Goal: Information Seeking & Learning: Check status

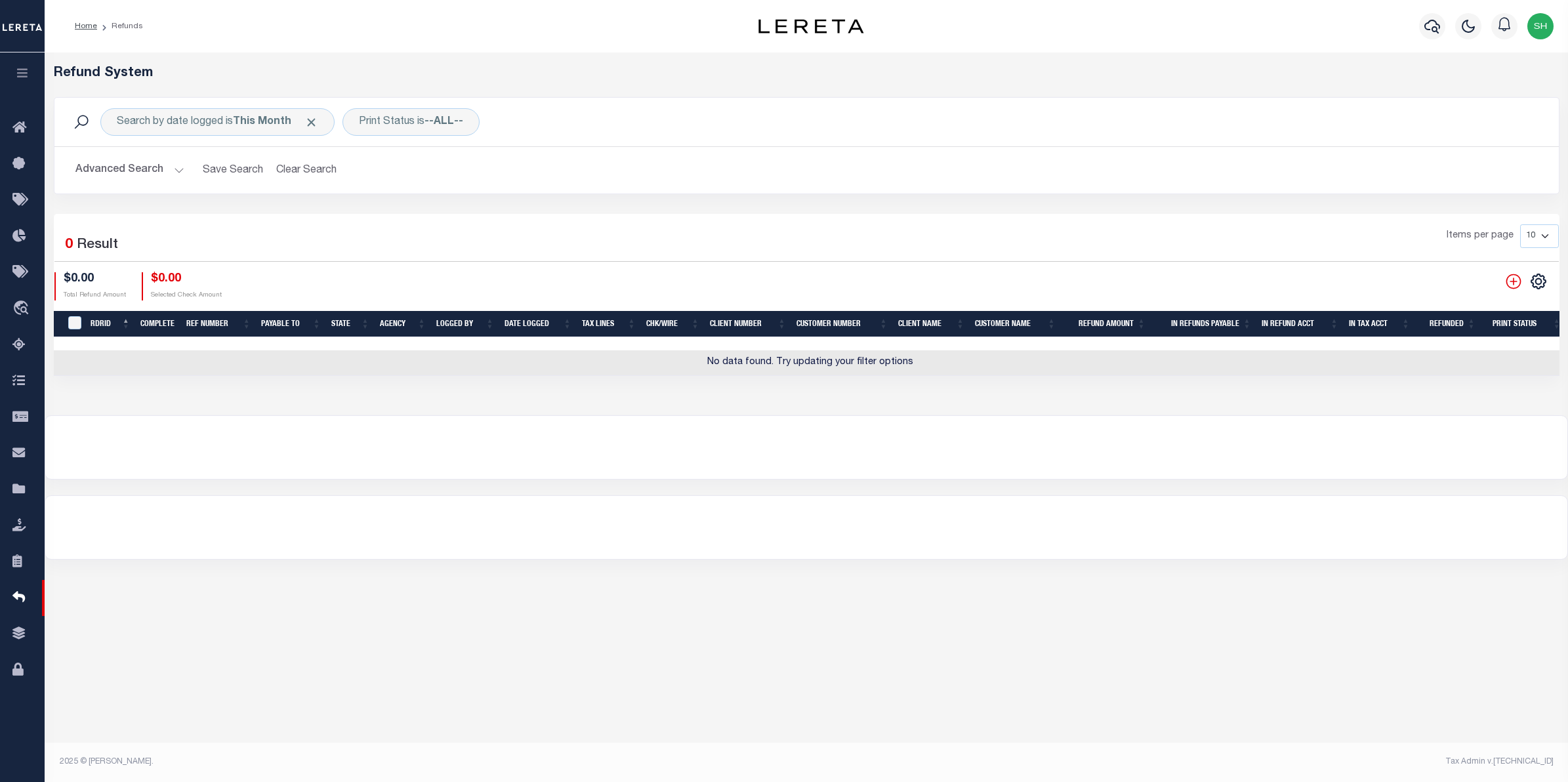
click at [105, 170] on button "Advanced Search" at bounding box center [130, 170] width 109 height 26
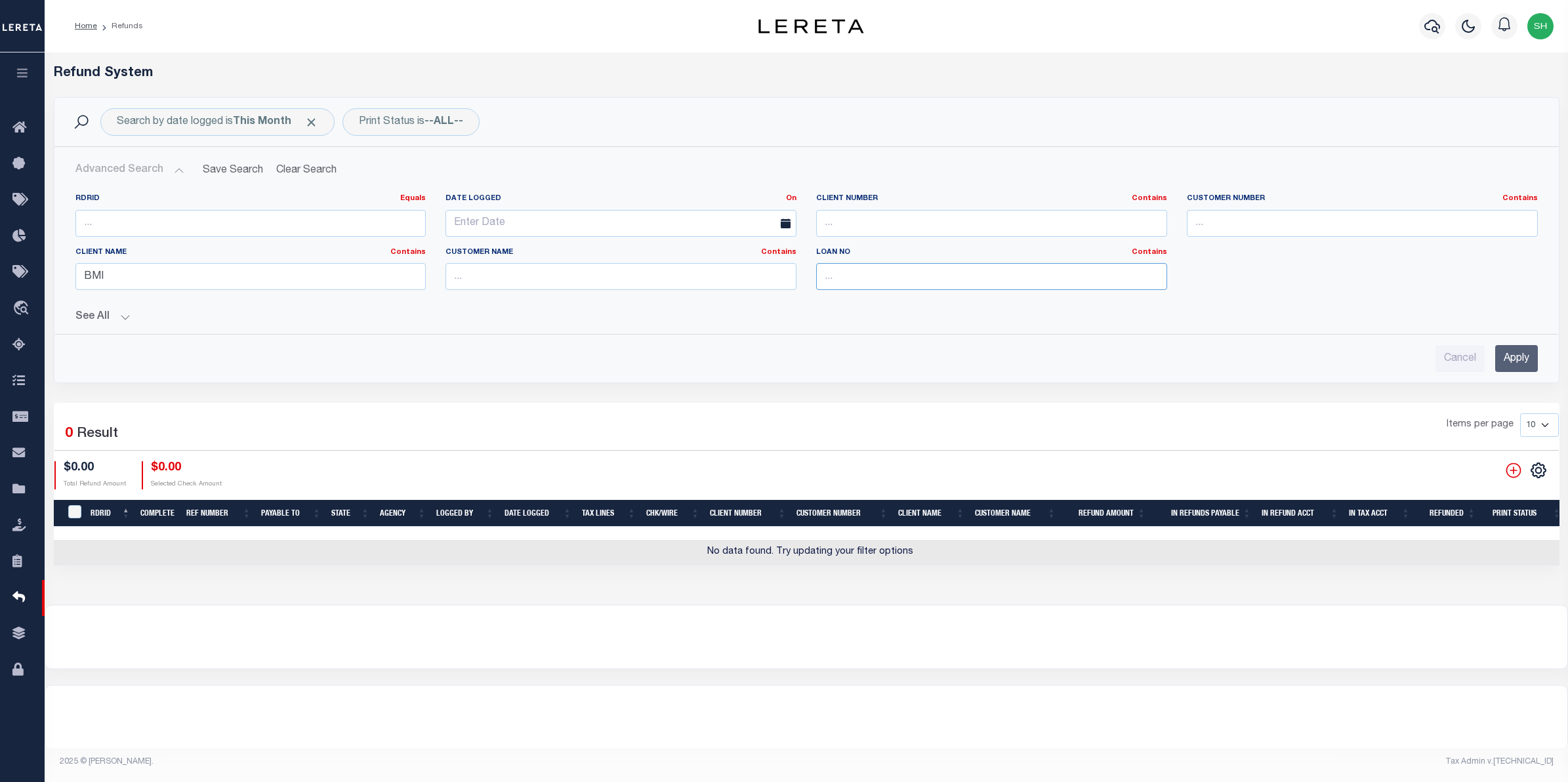
click at [873, 286] on input "text" at bounding box center [992, 276] width 351 height 27
type input "8949"
click at [1507, 360] on input "Apply" at bounding box center [1516, 358] width 43 height 27
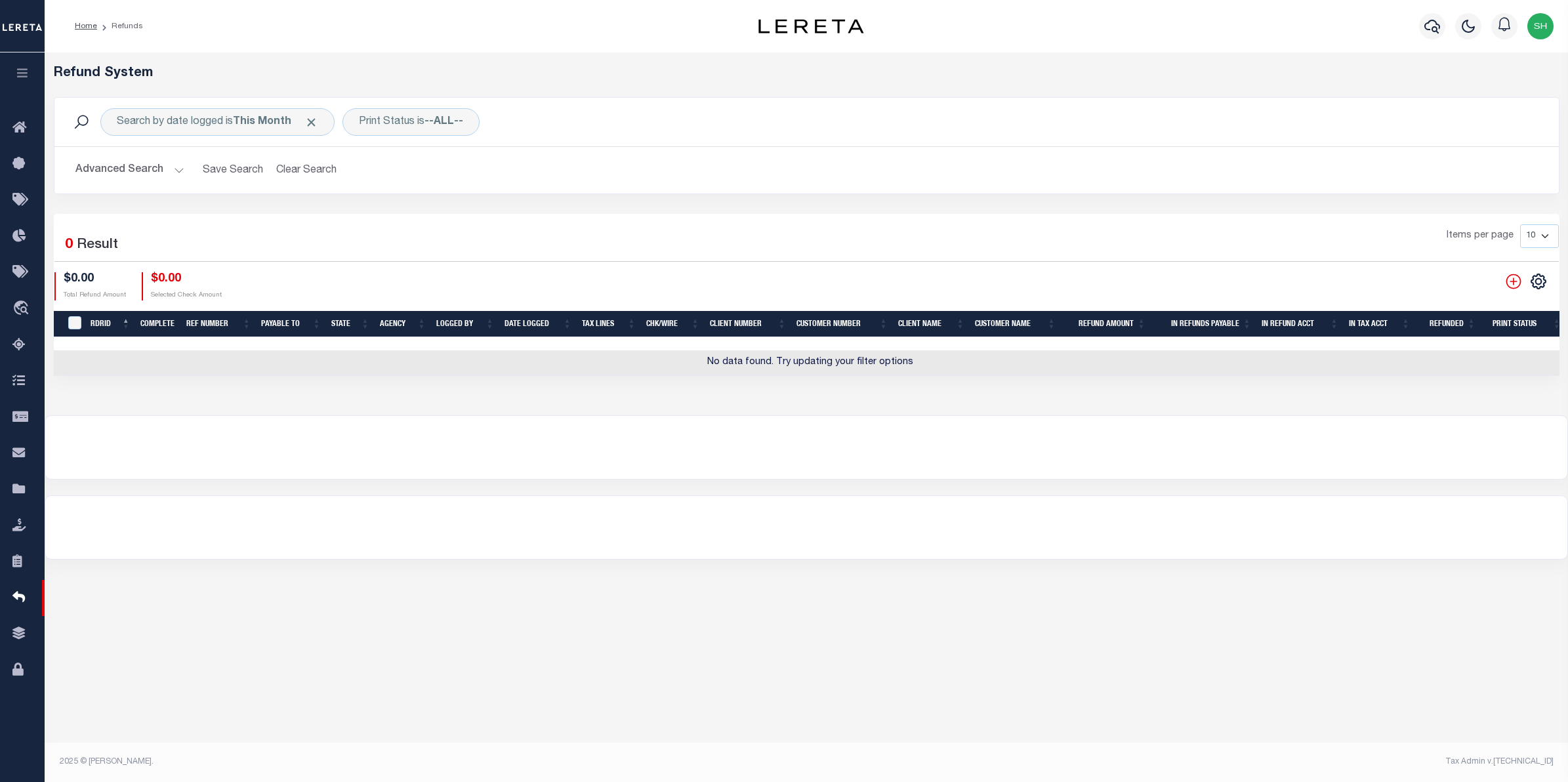
click at [151, 168] on button "Advanced Search" at bounding box center [130, 170] width 109 height 26
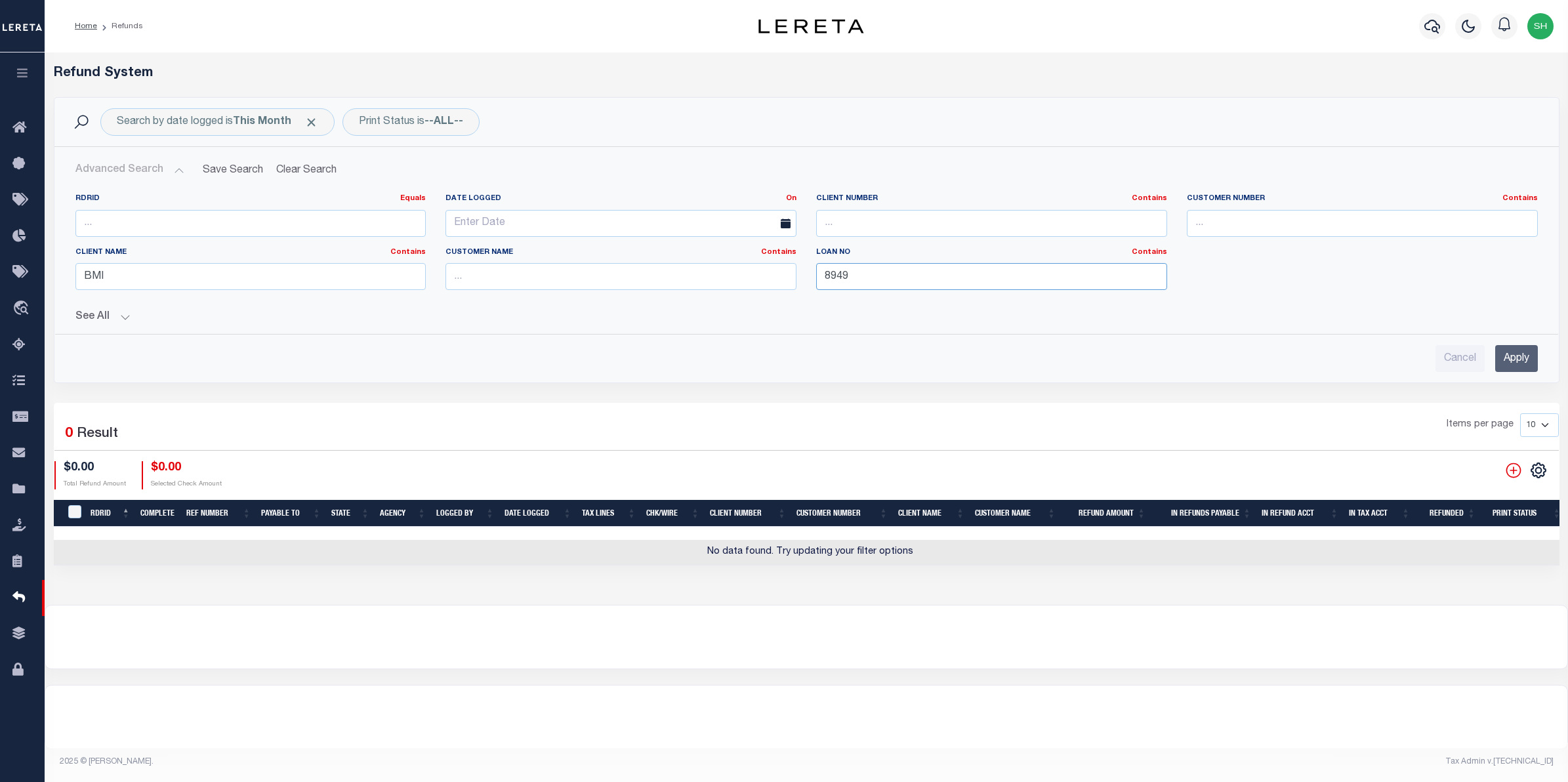
click at [856, 280] on input "8949" at bounding box center [992, 276] width 351 height 27
drag, startPoint x: 856, startPoint y: 280, endPoint x: 720, endPoint y: 280, distance: 136.0
click at [720, 280] on div "RDRID Equals Equals Is Not Equal To Is Greater Than Is Less Than Date Logged On…" at bounding box center [806, 247] width 1482 height 107
drag, startPoint x: 163, startPoint y: 270, endPoint x: 57, endPoint y: 268, distance: 106.0
click at [57, 268] on div "RDRID Equals Equals Is Not Equal To Is Greater Than Is Less Than Date Logged On…" at bounding box center [806, 253] width 1503 height 140
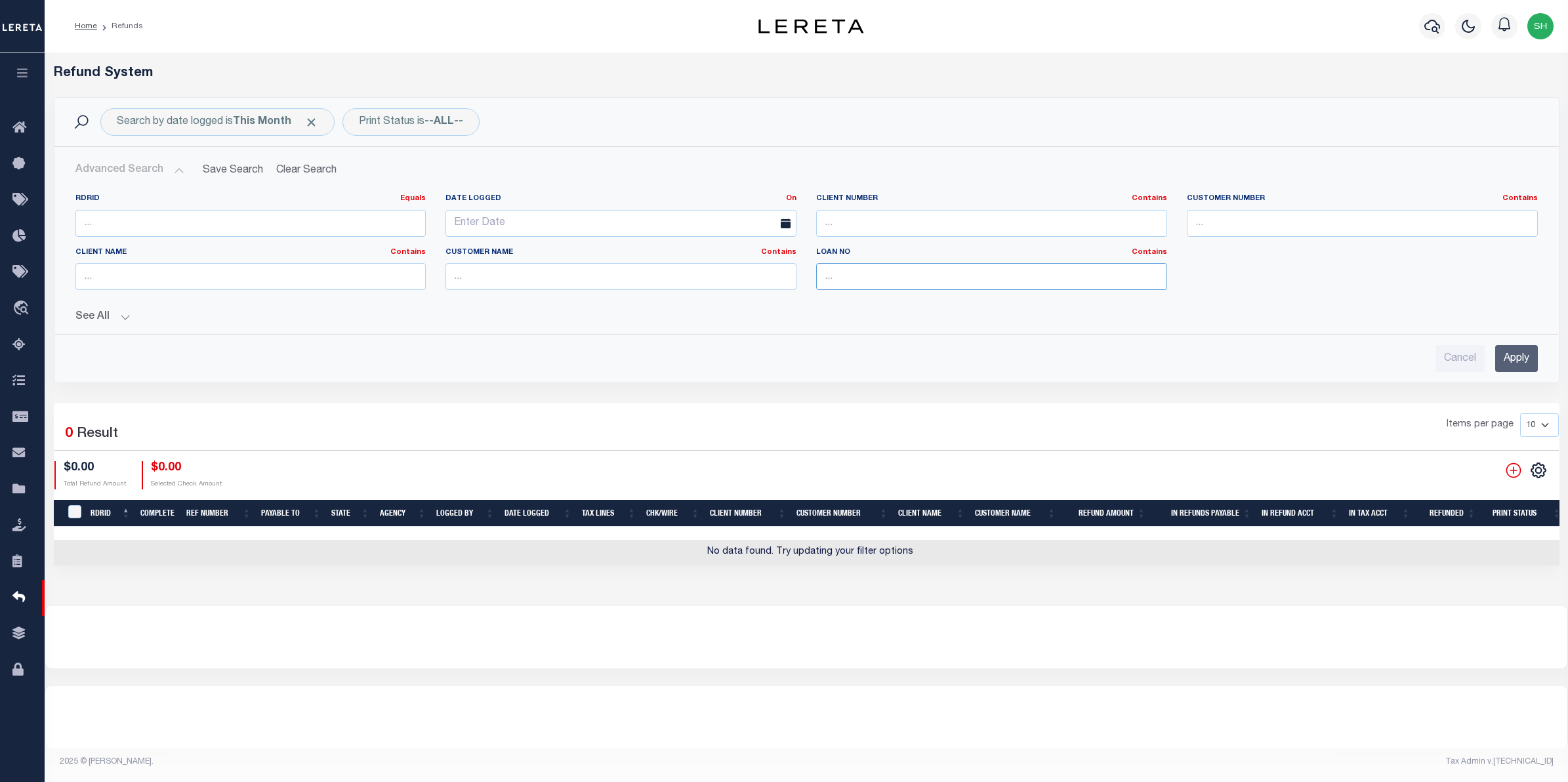
click at [844, 278] on input "text" at bounding box center [992, 276] width 351 height 27
type input "8949"
click at [1524, 367] on input "Apply" at bounding box center [1516, 358] width 43 height 27
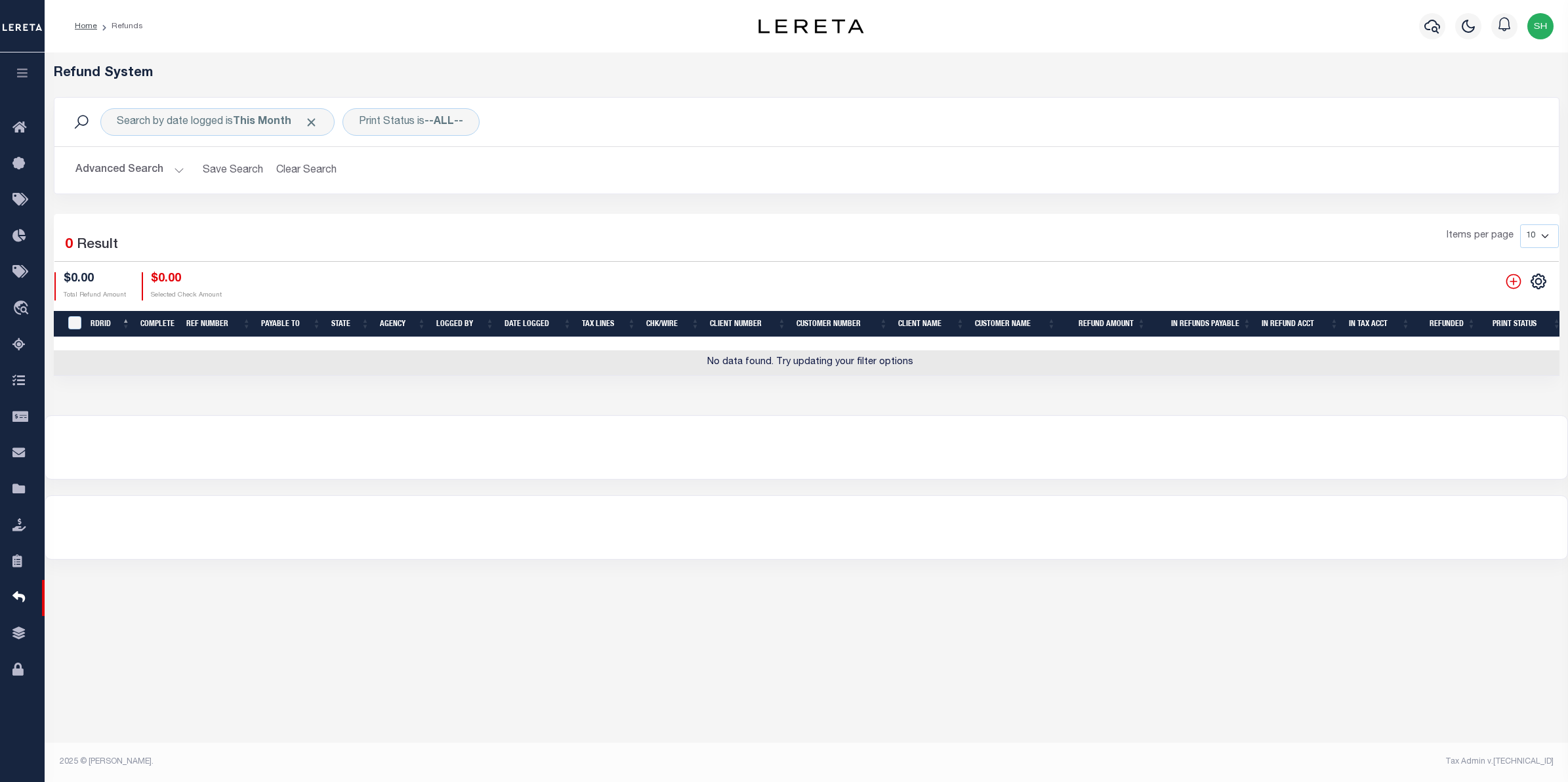
click at [137, 170] on button "Advanced Search" at bounding box center [130, 170] width 109 height 26
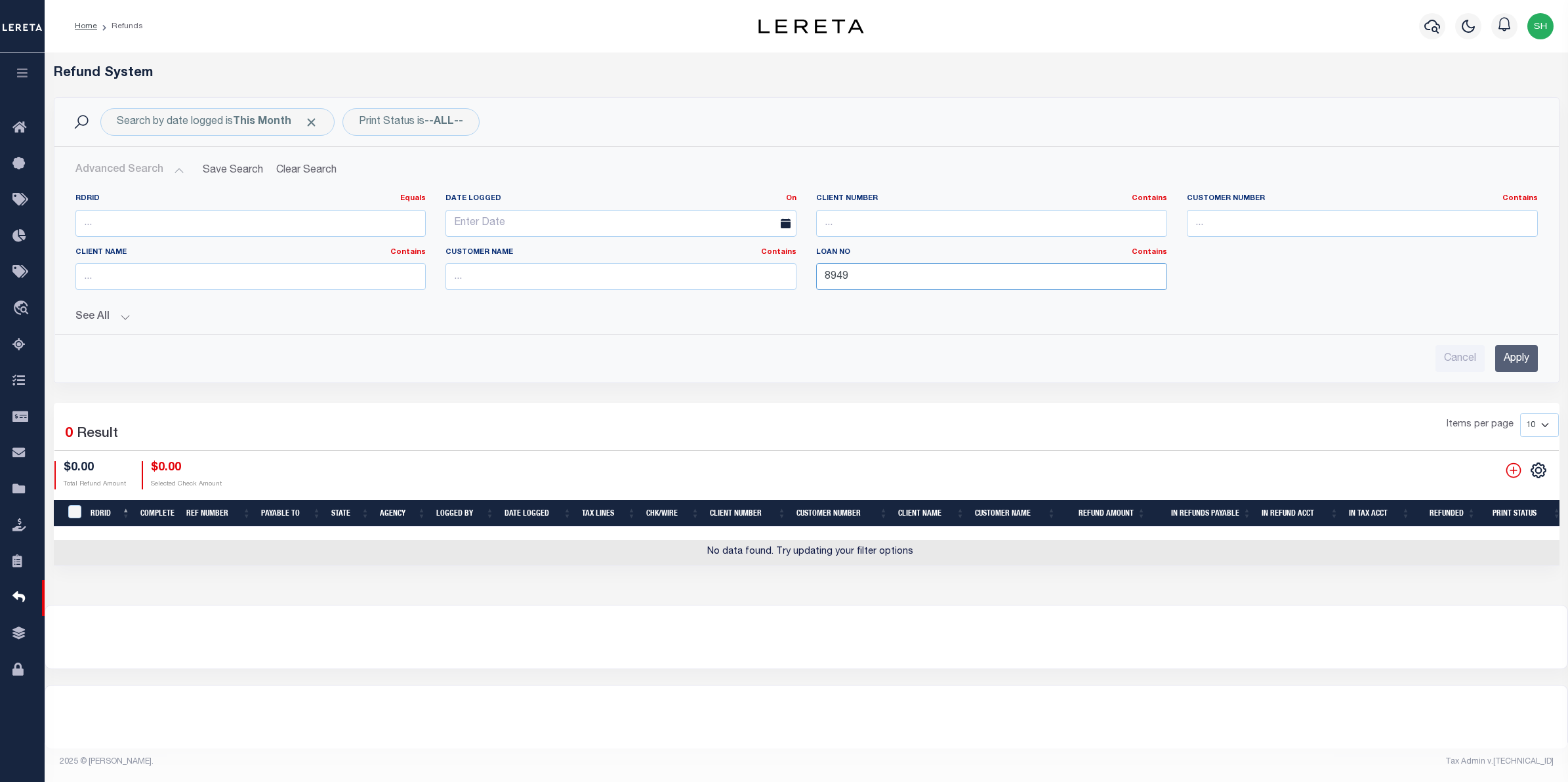
drag, startPoint x: 866, startPoint y: 283, endPoint x: 723, endPoint y: 282, distance: 143.0
click at [723, 282] on div "RDRID Equals Equals Is Not Equal To Is Greater Than Is Less Than Date Logged On…" at bounding box center [806, 247] width 1482 height 107
click at [701, 277] on input "text" at bounding box center [621, 276] width 351 height 27
type input "Renovo"
click at [1503, 371] on input "Apply" at bounding box center [1516, 358] width 43 height 27
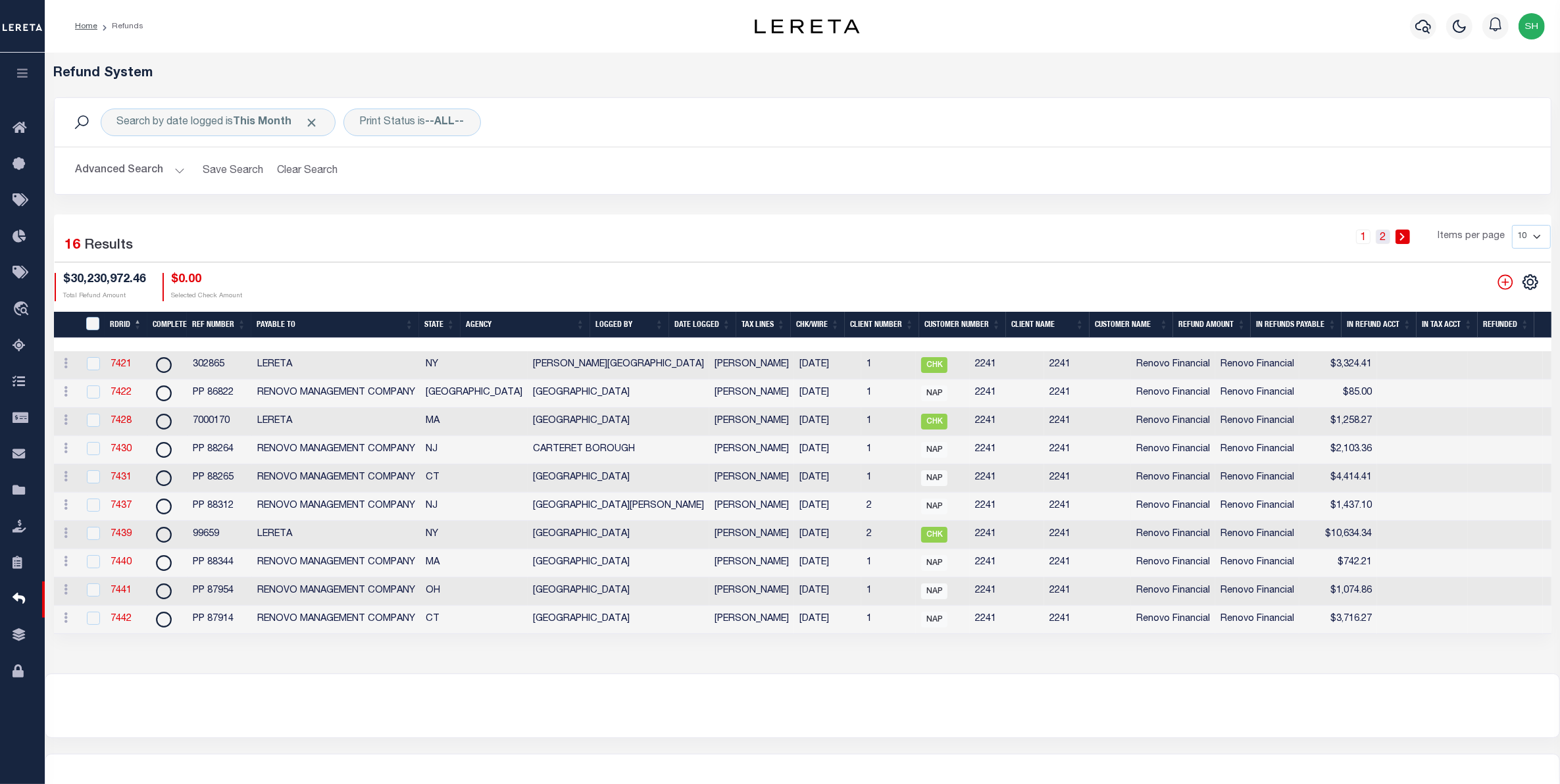
click at [1386, 239] on link "2" at bounding box center [1383, 236] width 15 height 15
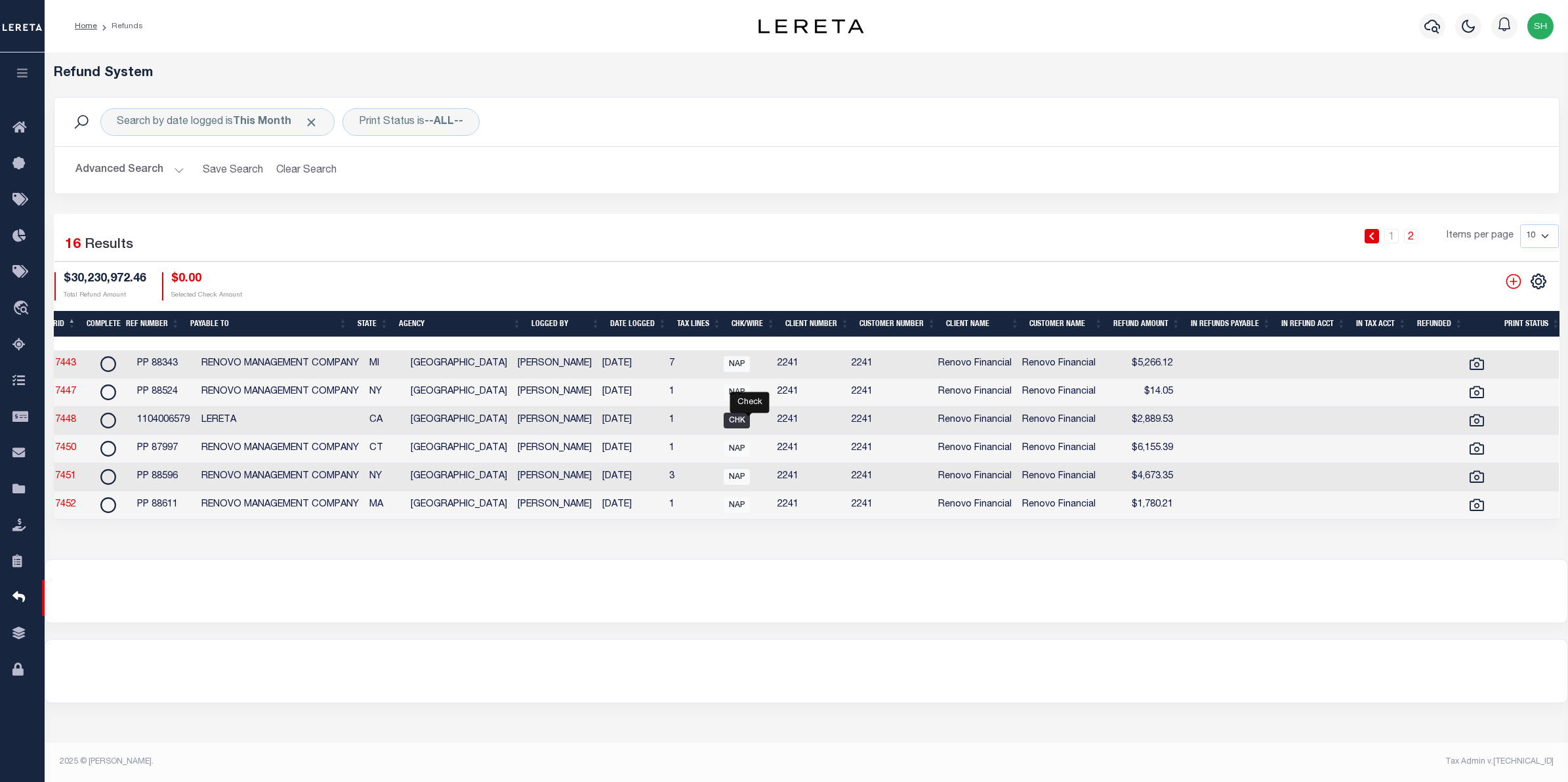
click at [750, 420] on span "CHK" at bounding box center [736, 421] width 27 height 15
checkbox input "true"
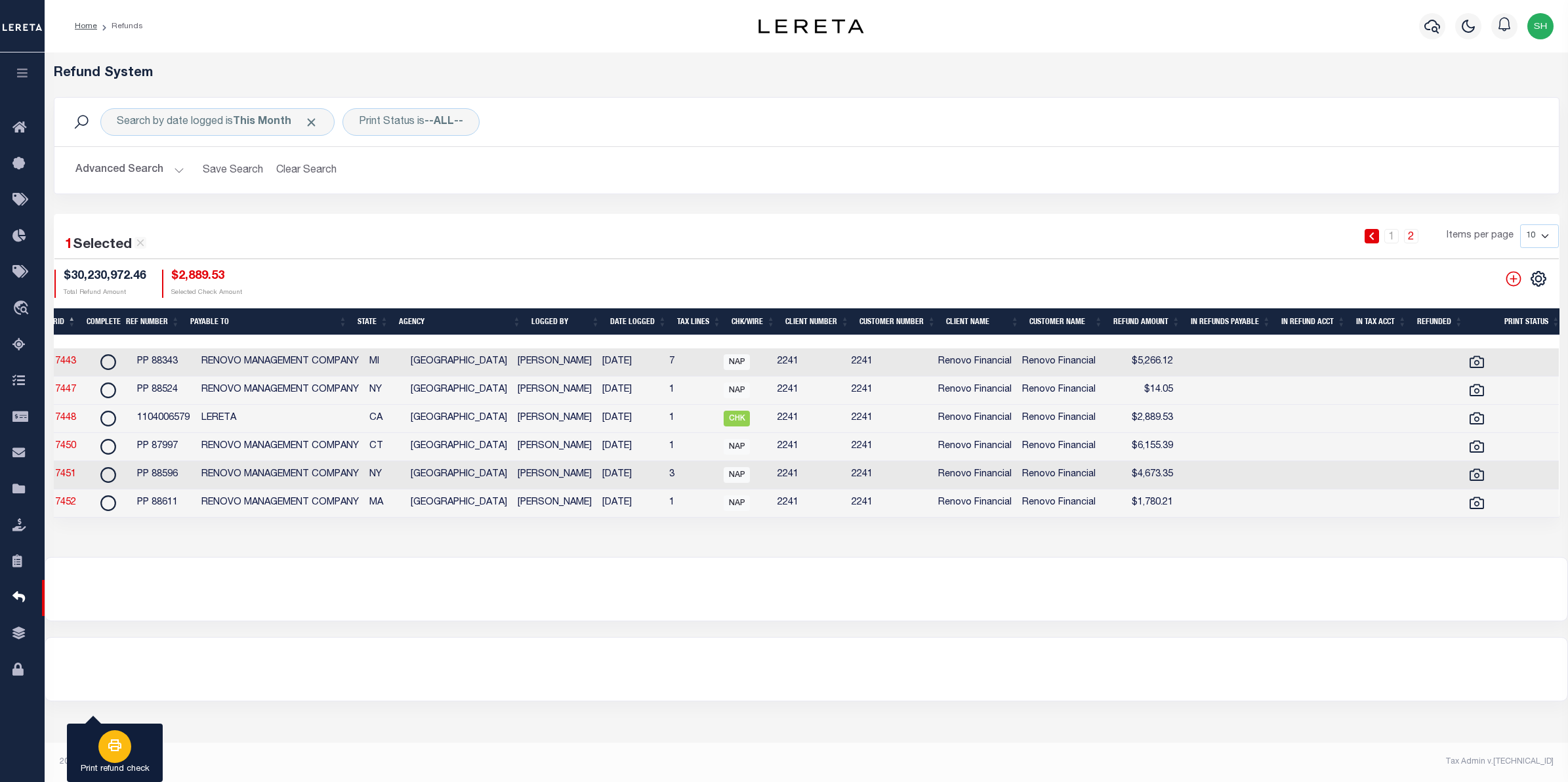
click at [125, 756] on div "button" at bounding box center [114, 747] width 33 height 33
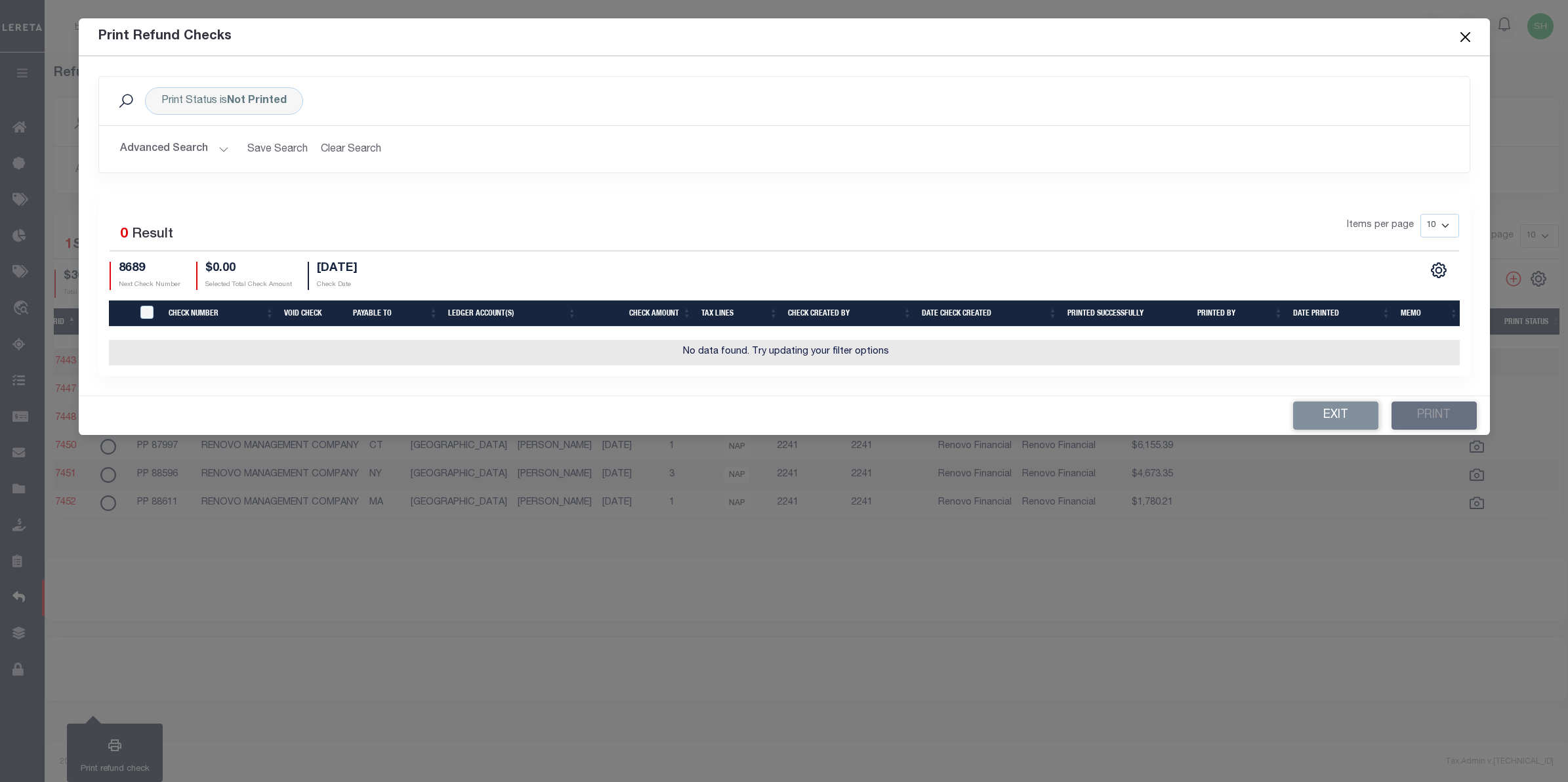
click at [1460, 37] on button "Close" at bounding box center [1465, 37] width 17 height 17
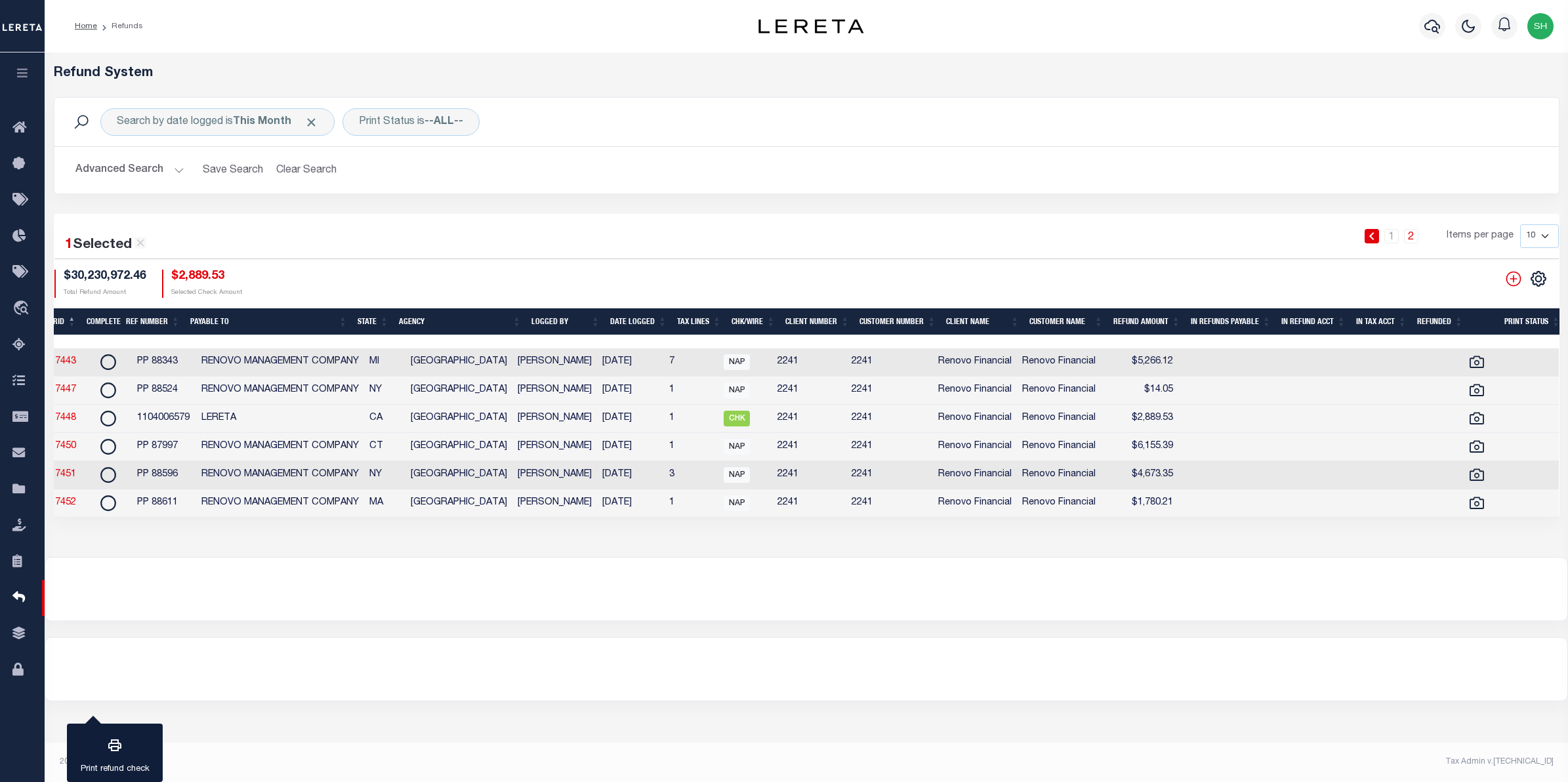
click at [132, 175] on button "Advanced Search" at bounding box center [130, 170] width 109 height 26
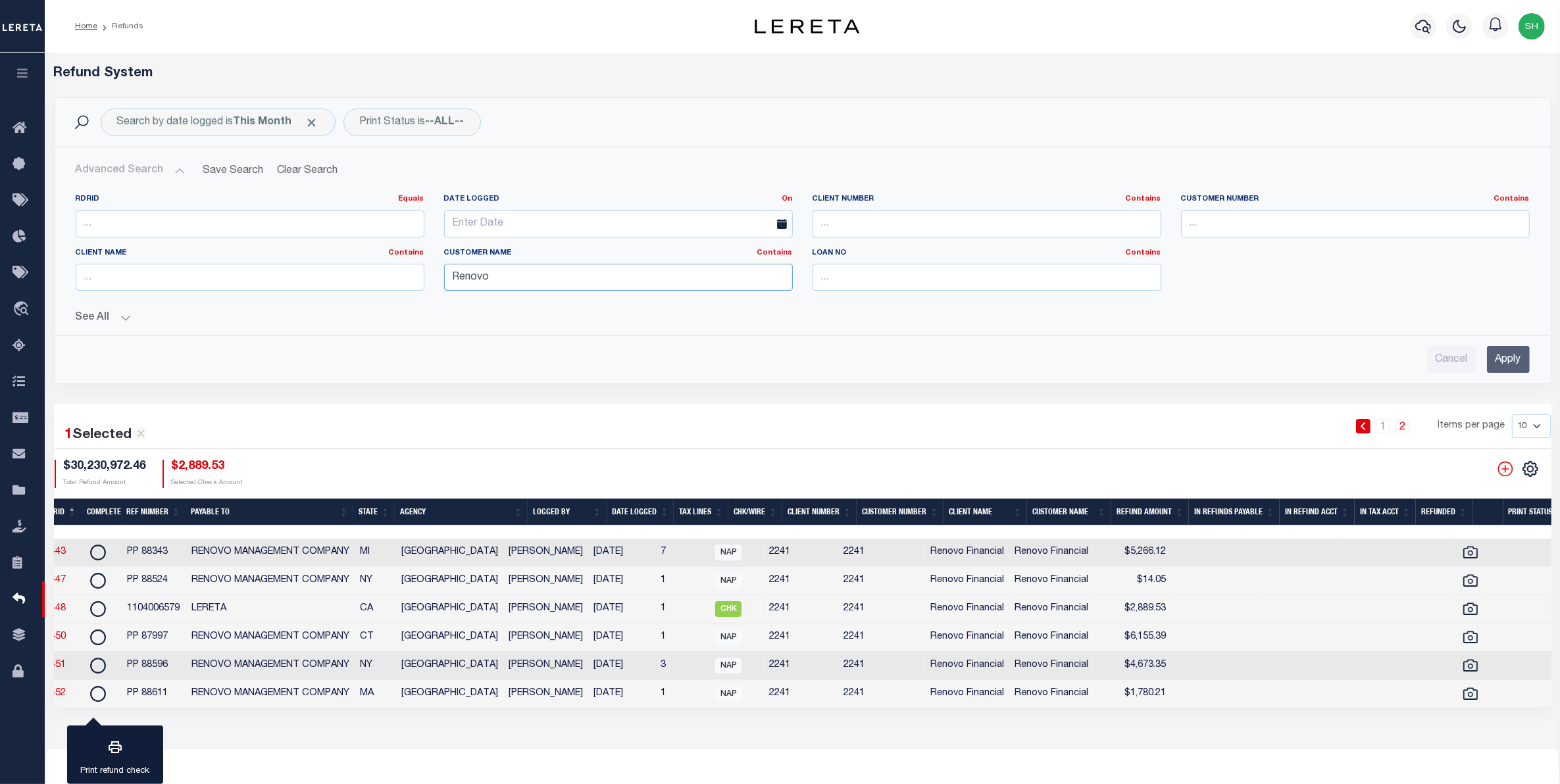
click at [530, 280] on input "Renovo" at bounding box center [619, 277] width 349 height 27
click at [324, 169] on button "Clear Search" at bounding box center [307, 171] width 72 height 26
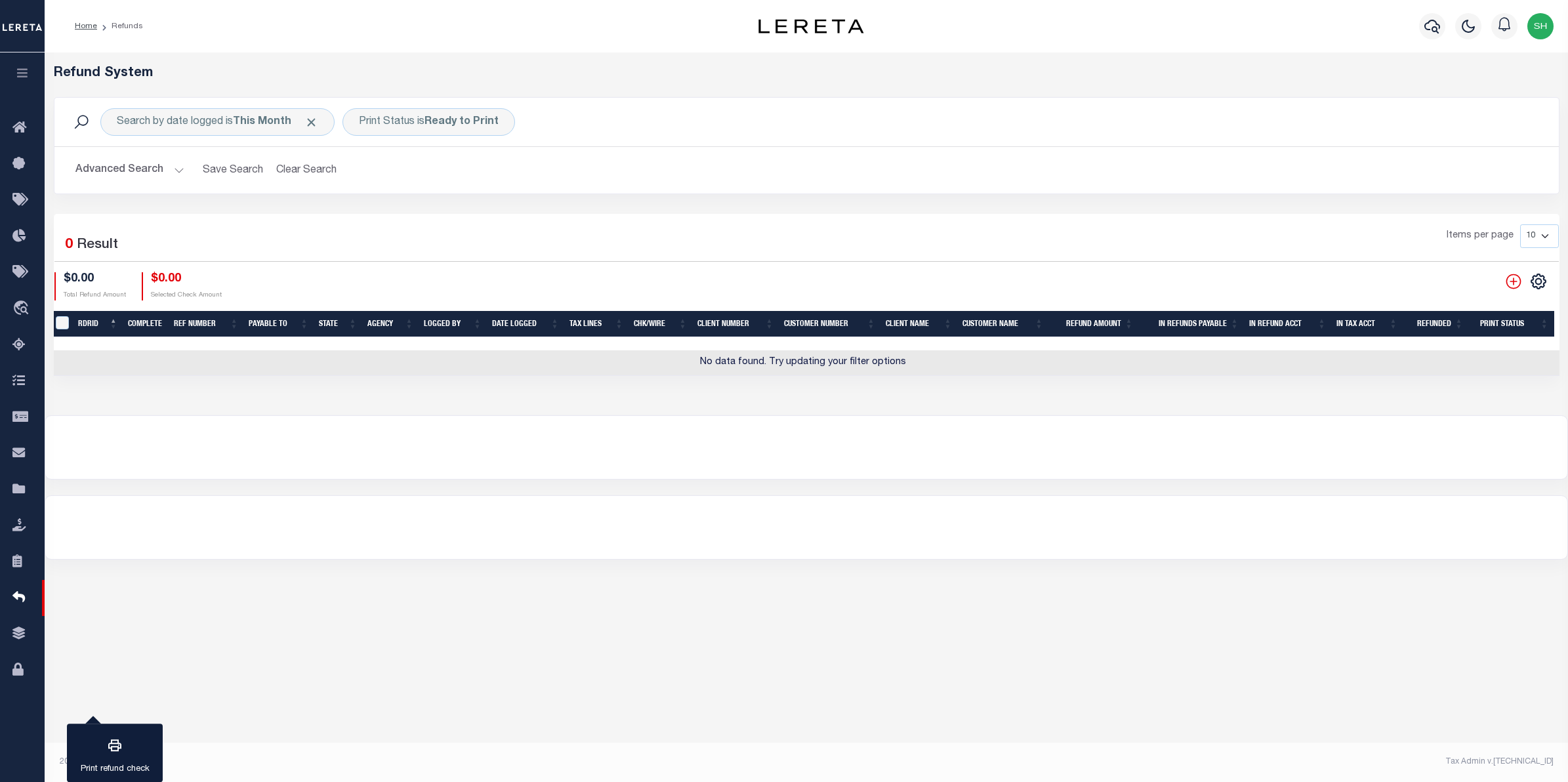
scroll to position [0, 7]
click at [107, 163] on button "Advanced Search" at bounding box center [130, 170] width 109 height 26
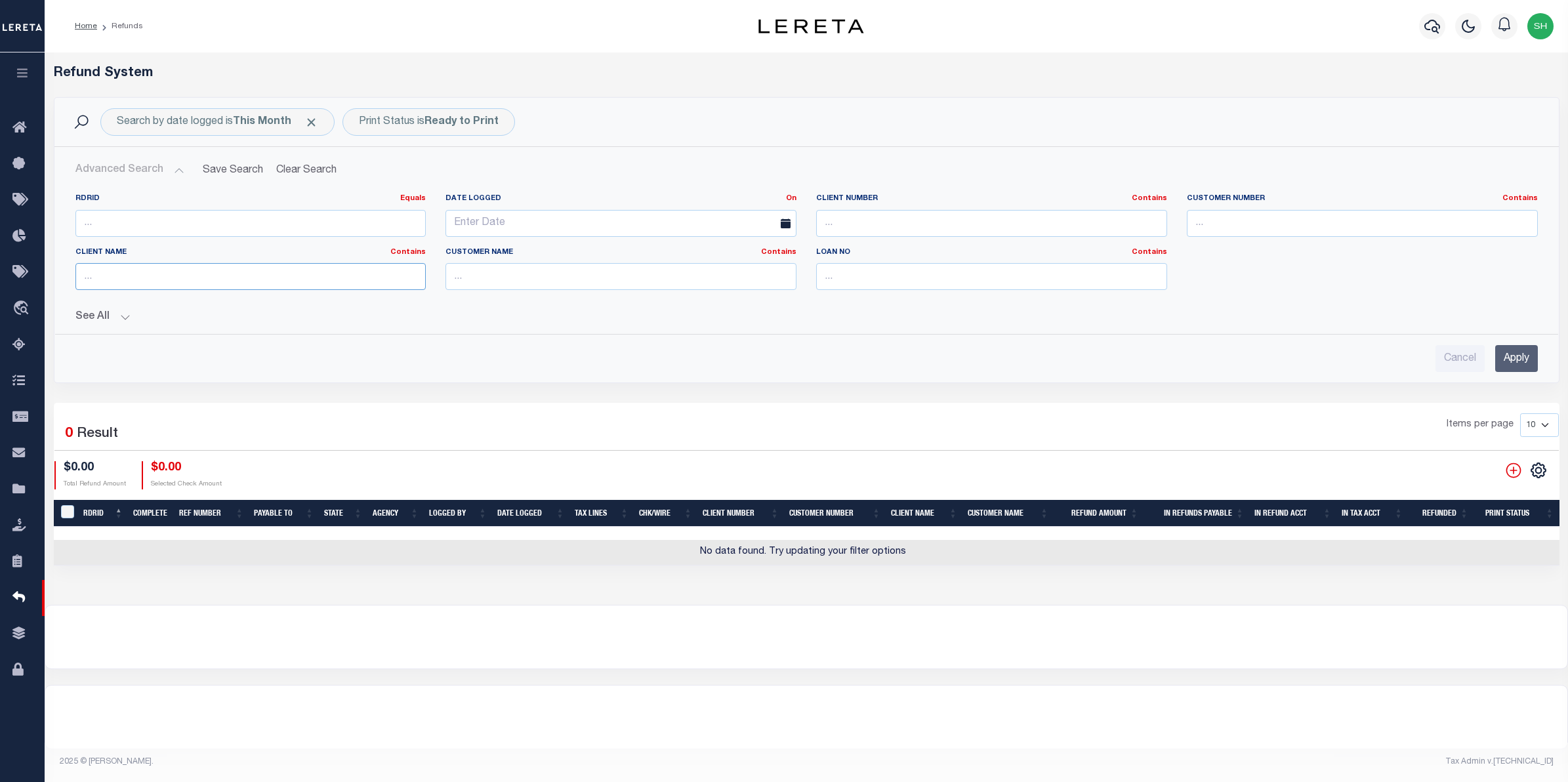
drag, startPoint x: 171, startPoint y: 283, endPoint x: 103, endPoint y: 276, distance: 68.4
click at [103, 276] on input "text" at bounding box center [251, 276] width 351 height 27
type input "Renovo"
click at [1516, 369] on input "Apply" at bounding box center [1516, 358] width 43 height 27
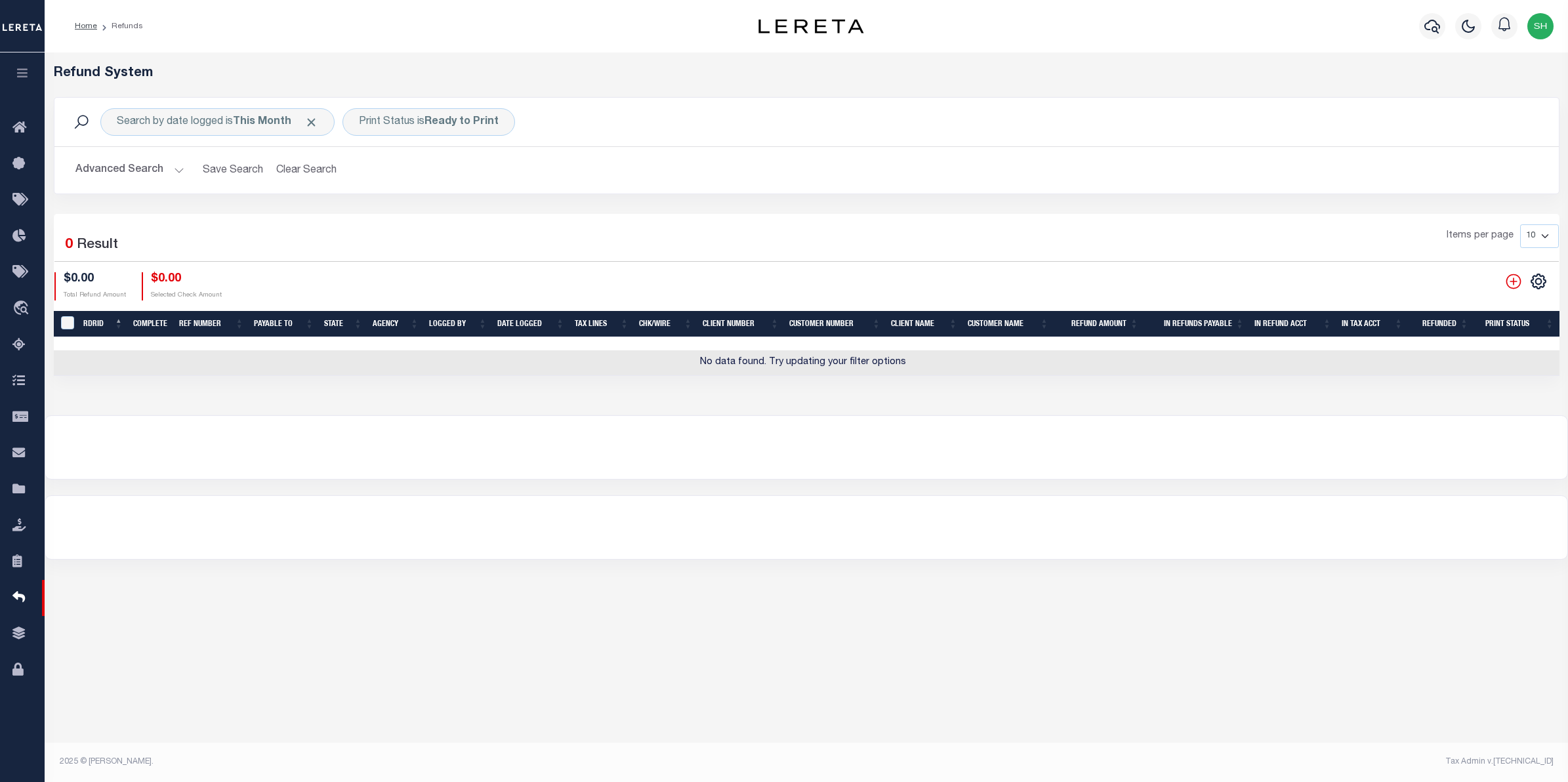
click at [138, 169] on button "Advanced Search" at bounding box center [130, 170] width 109 height 26
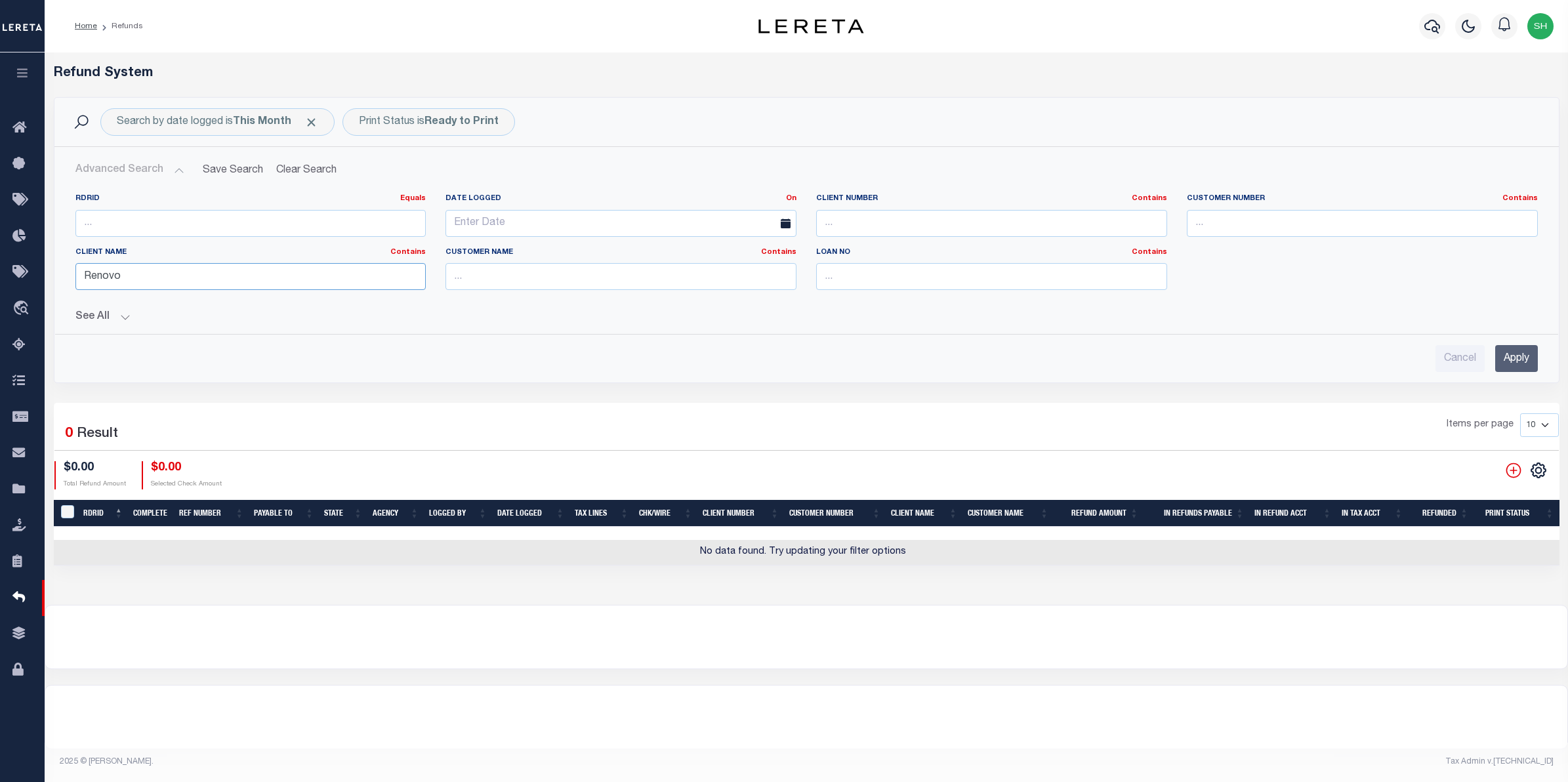
drag, startPoint x: 178, startPoint y: 271, endPoint x: -167, endPoint y: 270, distance: 345.0
click at [0, 270] on html "Home Refunds" at bounding box center [784, 391] width 1568 height 782
click at [581, 270] on input "text" at bounding box center [621, 276] width 351 height 27
type input "BMI"
click at [1516, 359] on input "Apply" at bounding box center [1516, 358] width 43 height 27
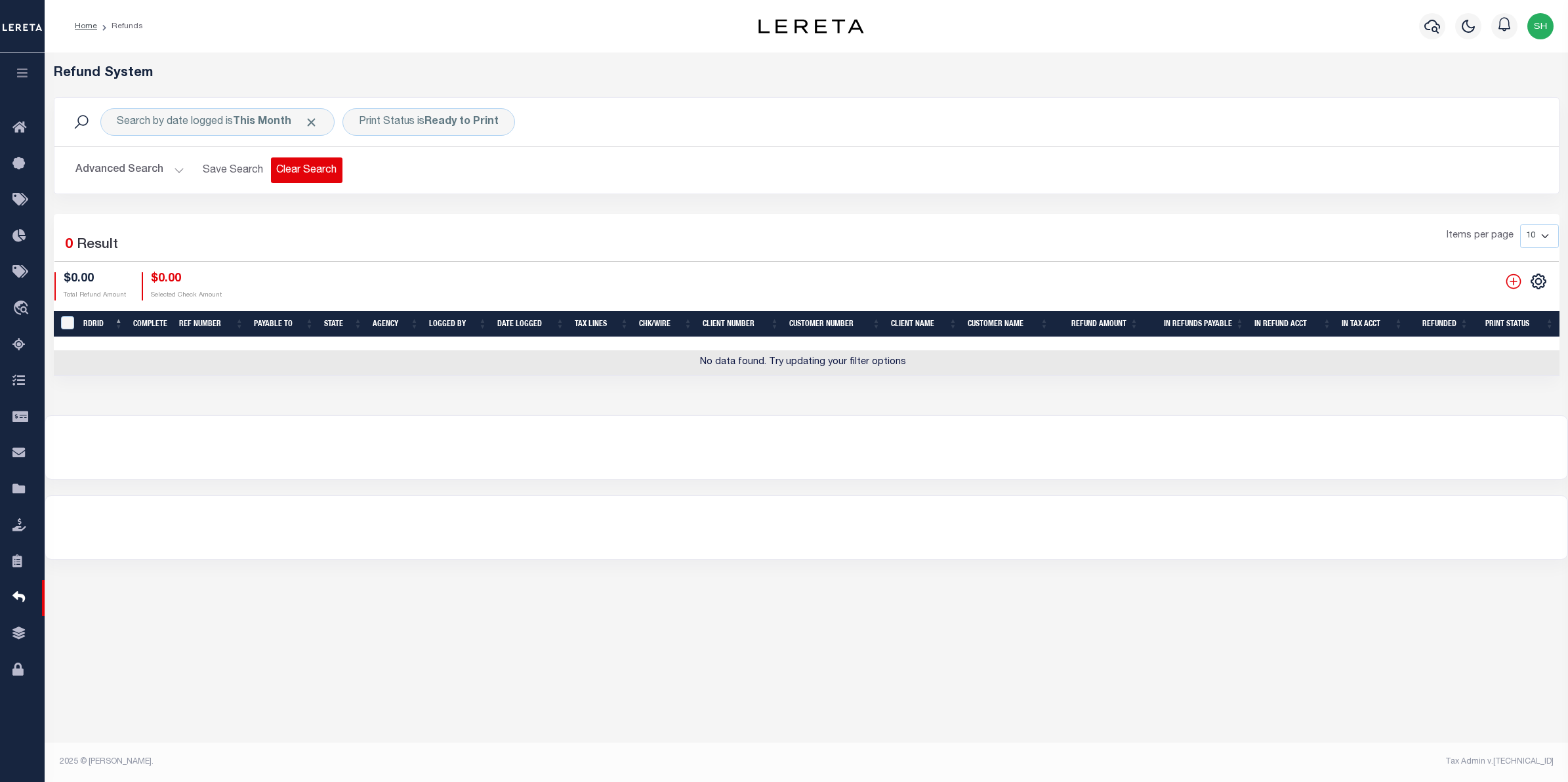
click at [306, 166] on button "Clear Search" at bounding box center [306, 170] width 71 height 26
click at [162, 169] on button "Advanced Search" at bounding box center [130, 170] width 109 height 26
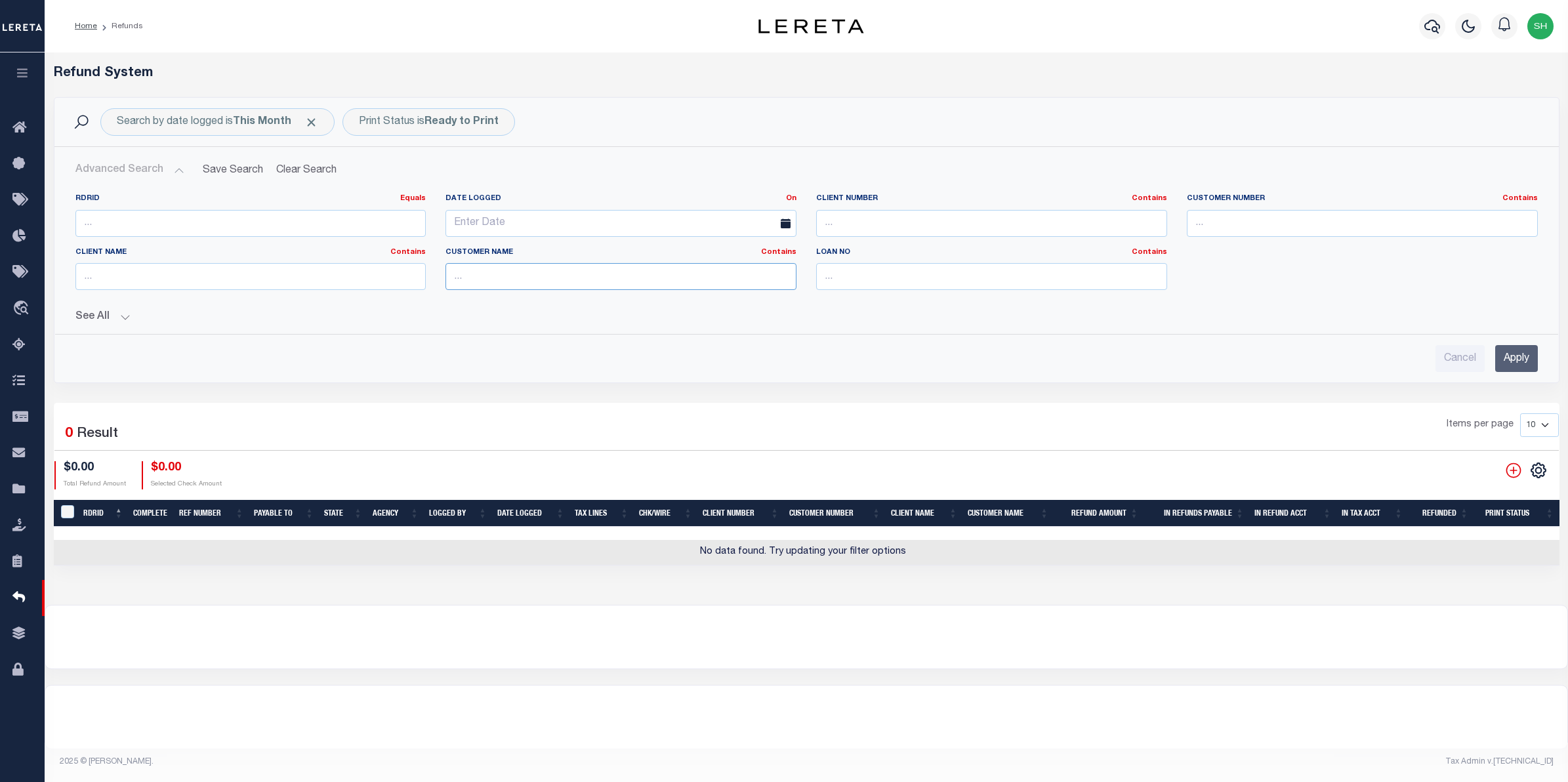
click at [571, 282] on input "text" at bounding box center [621, 276] width 351 height 27
type input "BMI"
click at [1514, 349] on input "Apply" at bounding box center [1516, 358] width 43 height 27
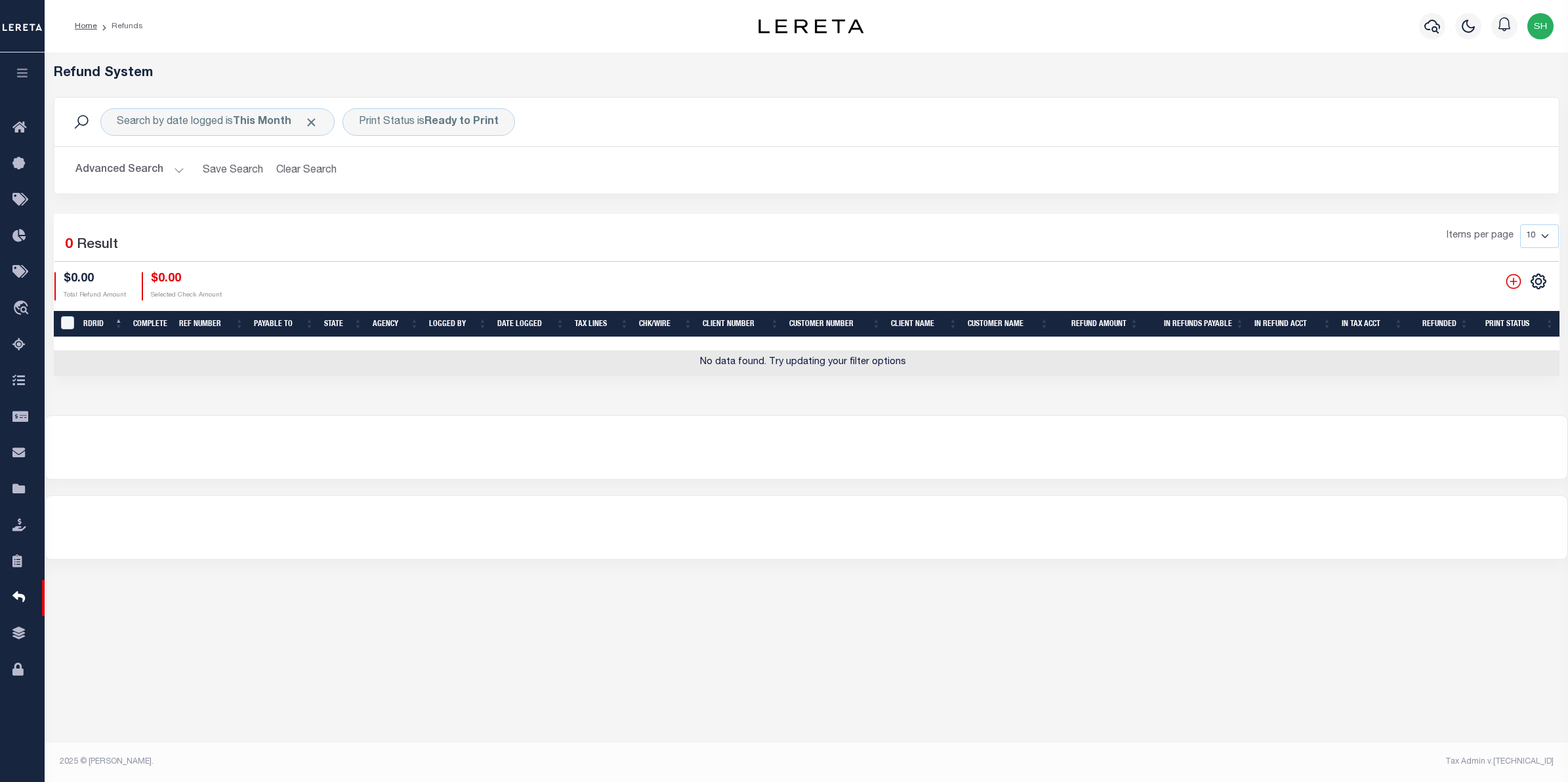
click at [138, 172] on button "Advanced Search" at bounding box center [130, 170] width 109 height 26
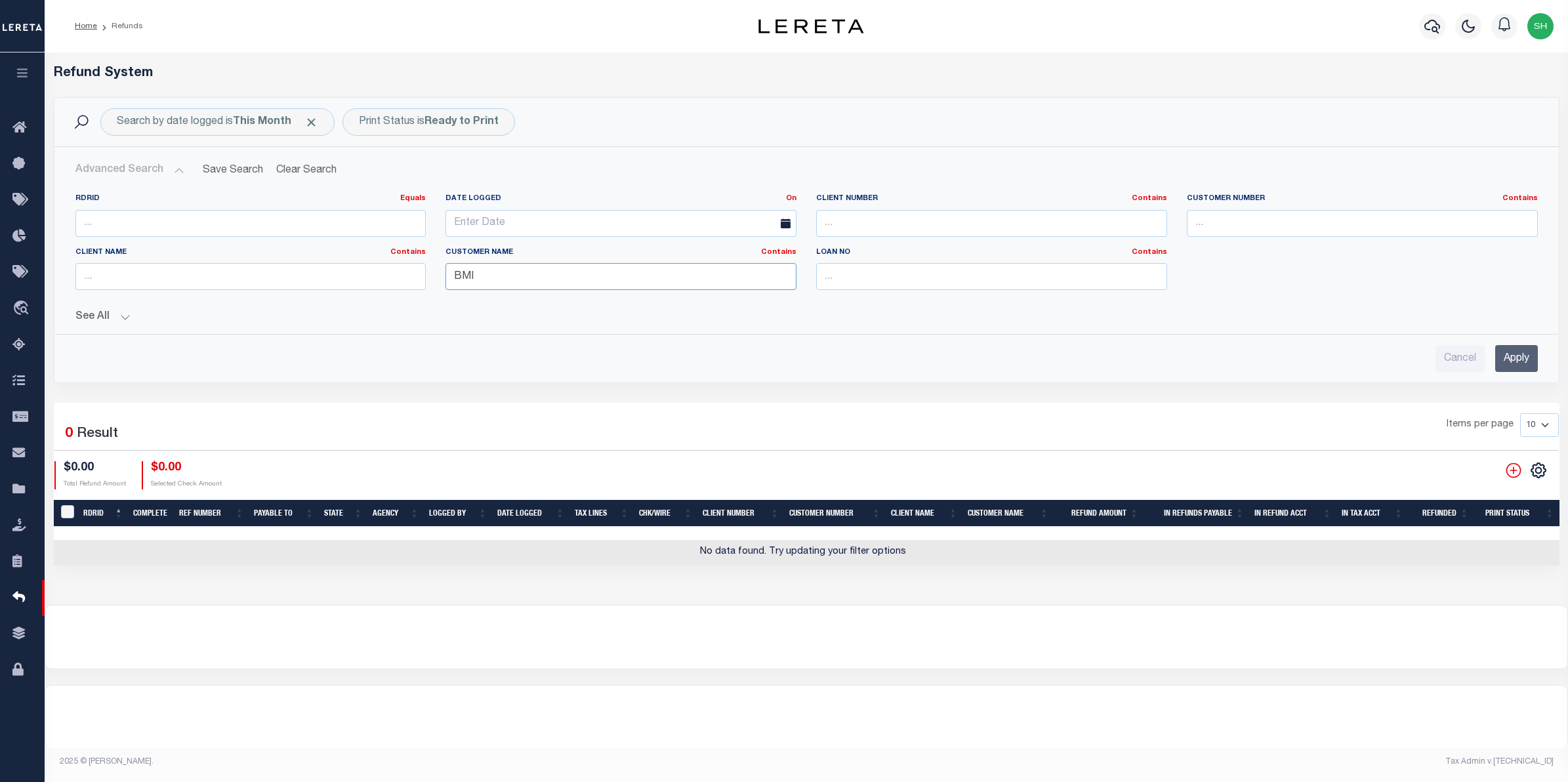
drag, startPoint x: 506, startPoint y: 271, endPoint x: 411, endPoint y: 269, distance: 95.0
click at [411, 269] on div "RDRID Equals Equals Is Not Equal To Is Greater Than Is Less Than Date Logged On…" at bounding box center [806, 247] width 1482 height 107
click at [341, 273] on input "text" at bounding box center [251, 276] width 351 height 27
type input "BMI"
click at [1513, 354] on input "Apply" at bounding box center [1516, 358] width 43 height 27
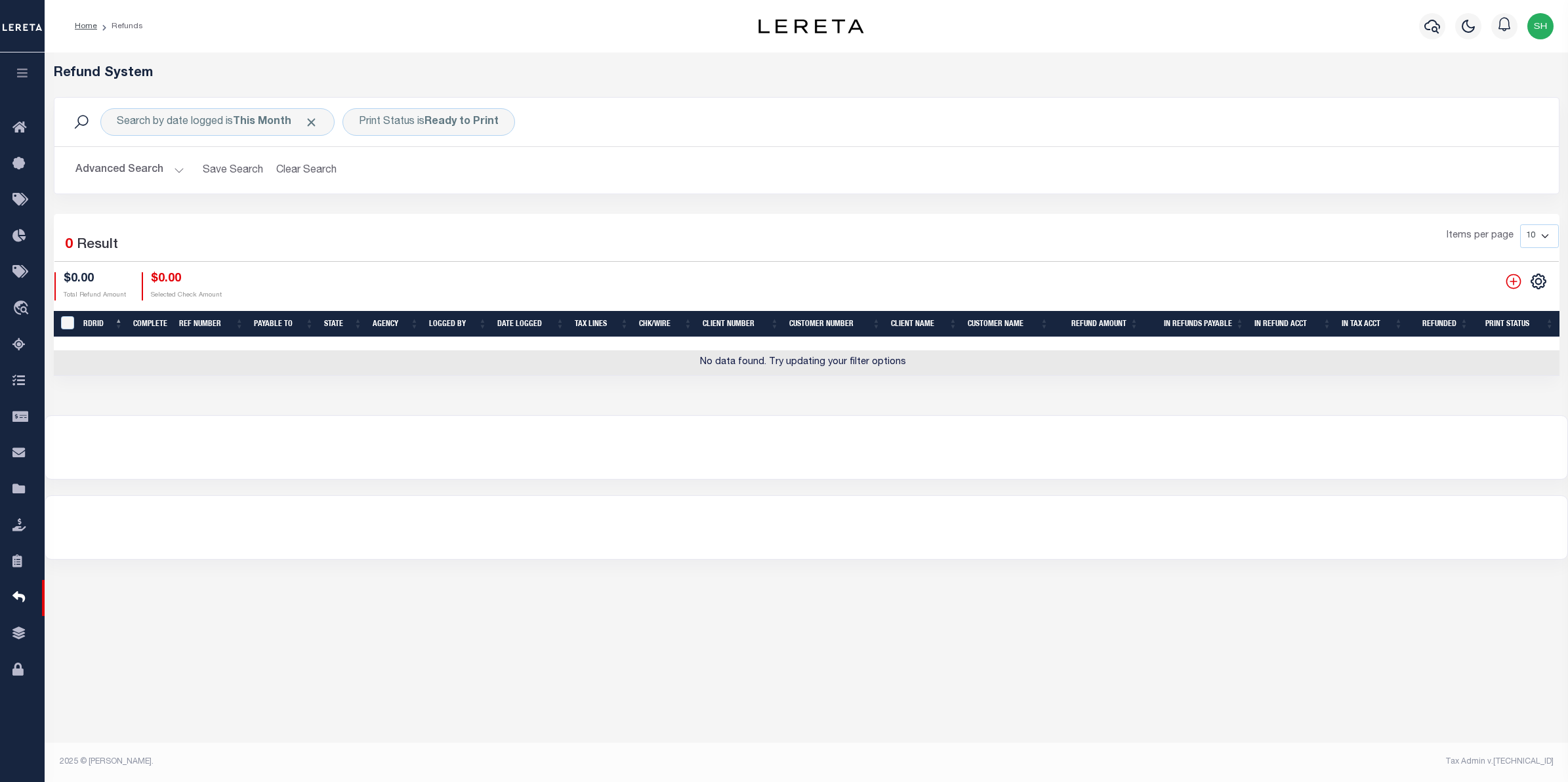
click at [101, 173] on button "Advanced Search" at bounding box center [130, 170] width 109 height 26
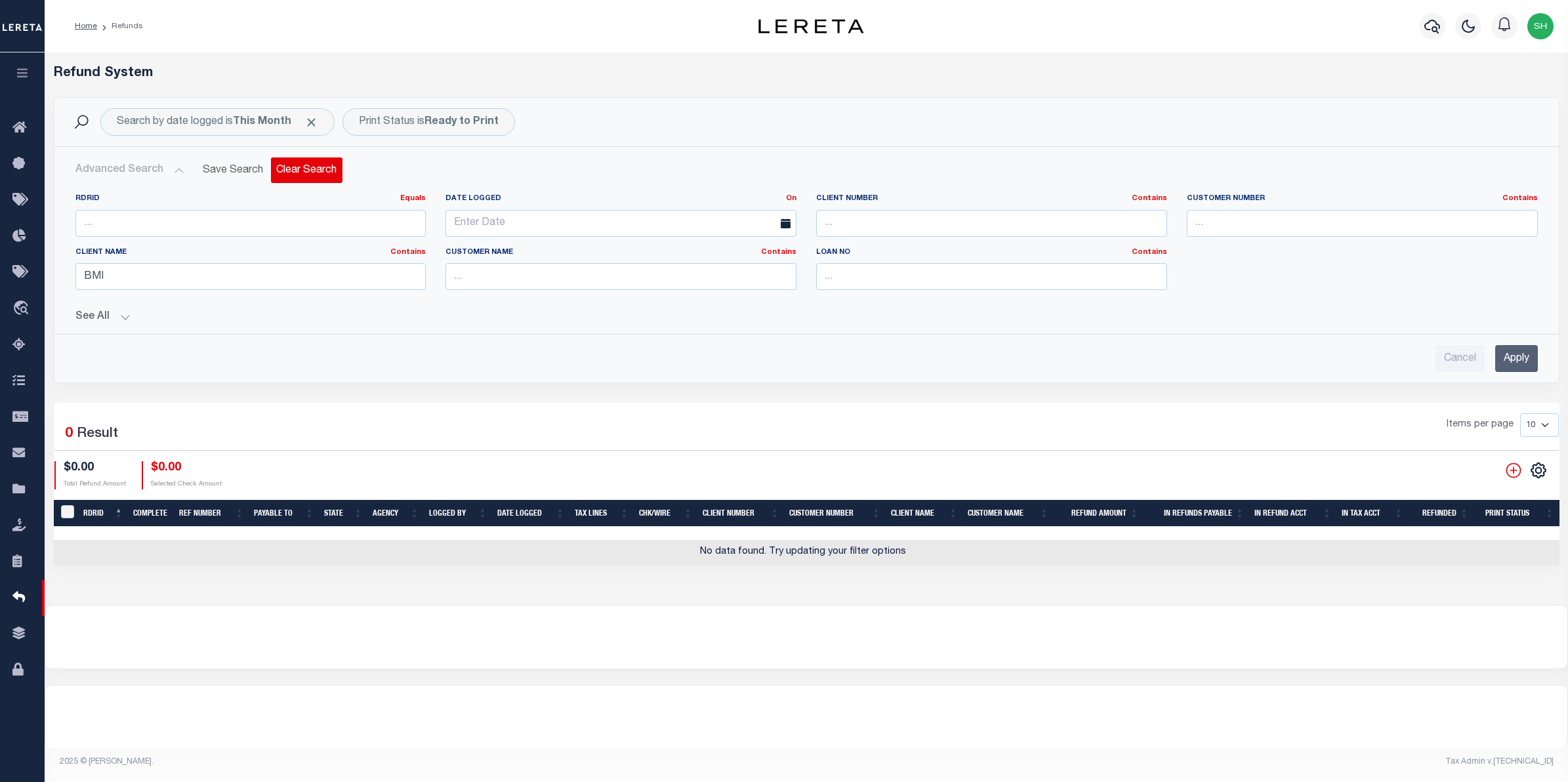
click at [331, 172] on button "Clear Search" at bounding box center [306, 170] width 71 height 26
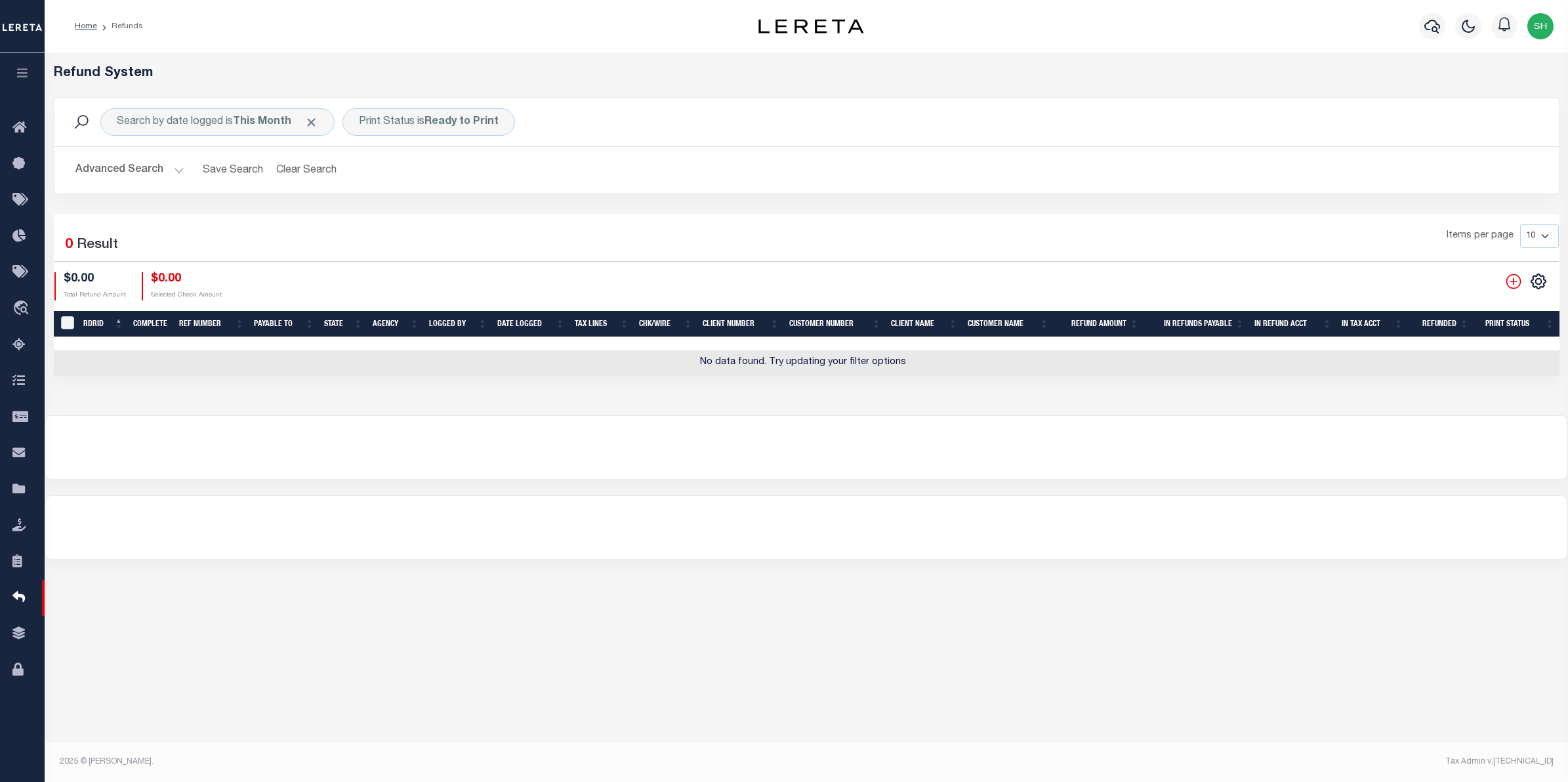
click at [118, 168] on button "Advanced Search" at bounding box center [130, 170] width 109 height 26
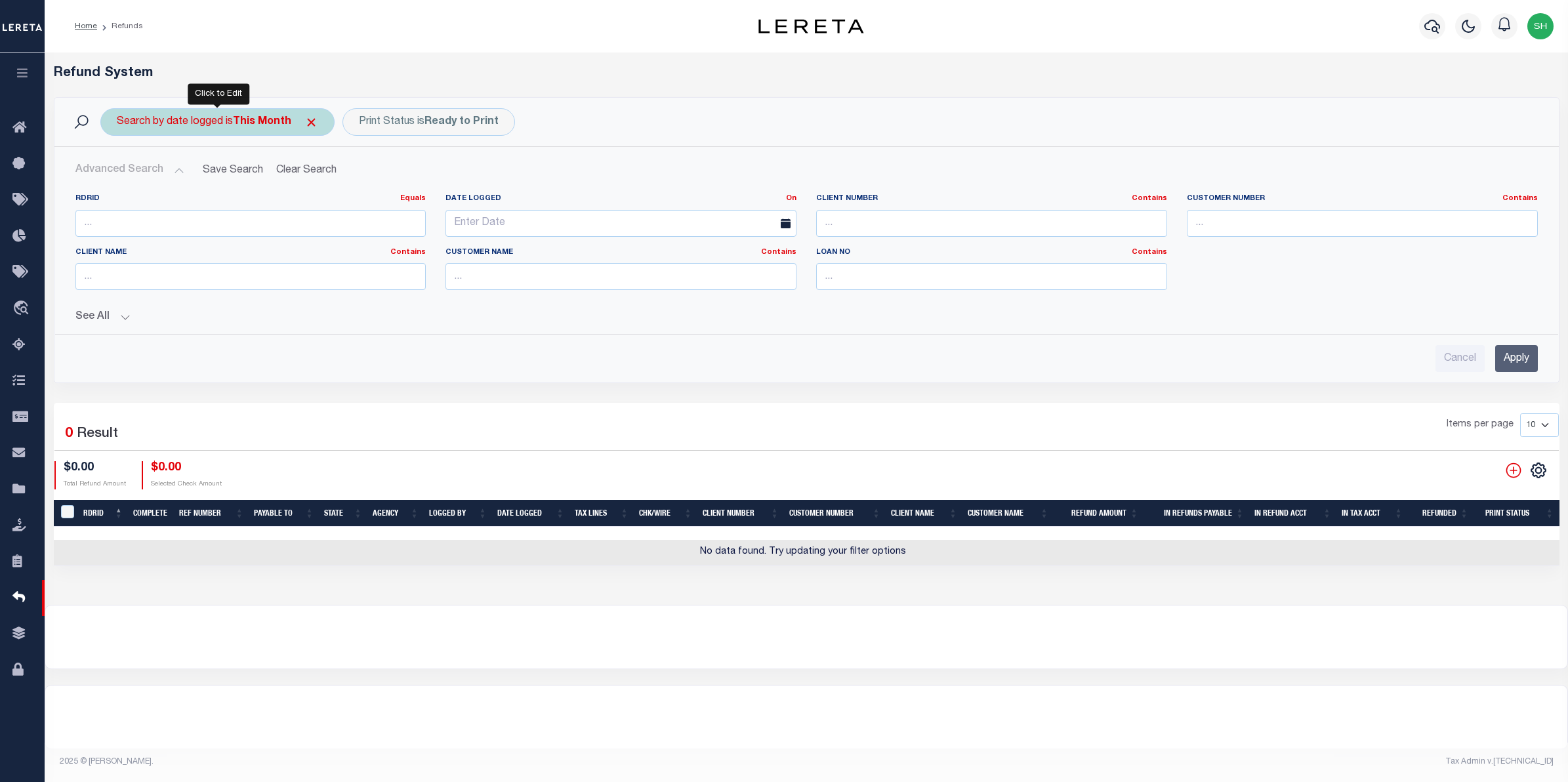
click at [243, 128] on div "Search by date logged is This Month" at bounding box center [218, 122] width 234 height 28
click at [294, 152] on select "Is Contains" at bounding box center [214, 151] width 193 height 25
select select "c"
click at [118, 139] on select "Is Contains" at bounding box center [214, 151] width 193 height 25
click at [286, 214] on input "Apply" at bounding box center [291, 214] width 39 height 22
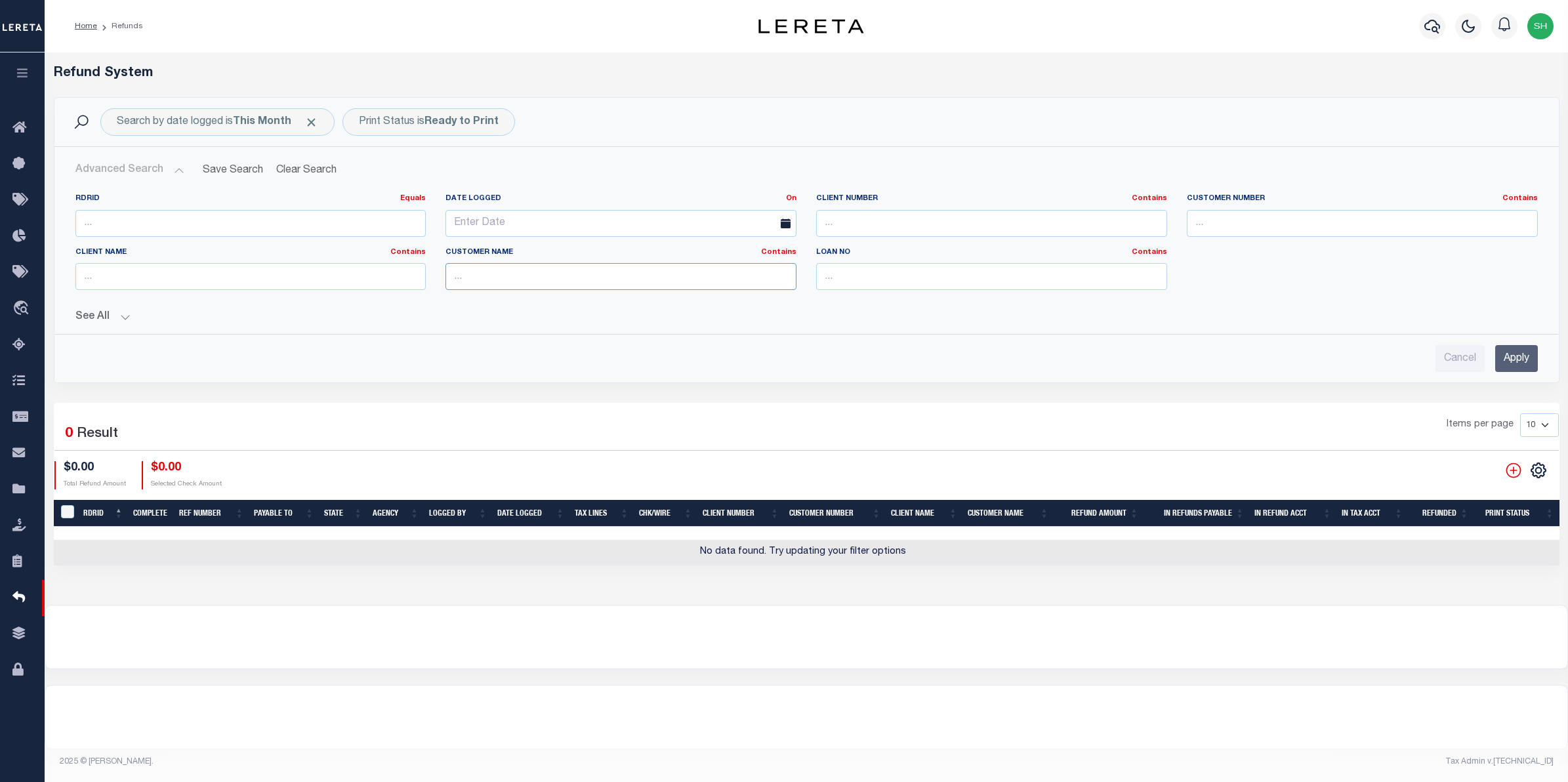
drag, startPoint x: 506, startPoint y: 275, endPoint x: 457, endPoint y: 276, distance: 49.0
click at [457, 276] on input "text" at bounding box center [621, 276] width 351 height 27
type input "BMI"
click at [1517, 365] on input "Apply" at bounding box center [1516, 358] width 43 height 27
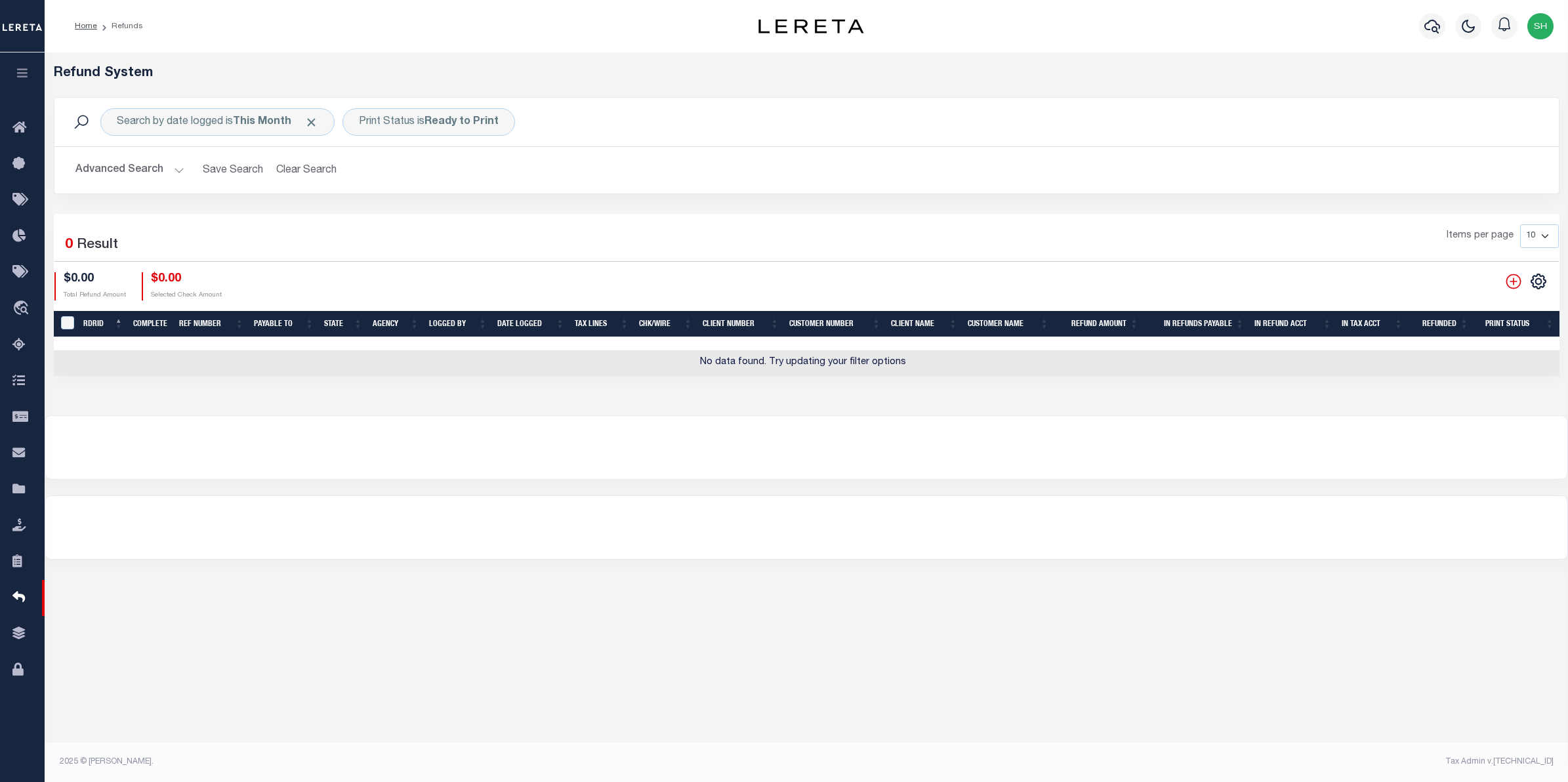
click at [115, 169] on button "Advanced Search" at bounding box center [130, 170] width 109 height 26
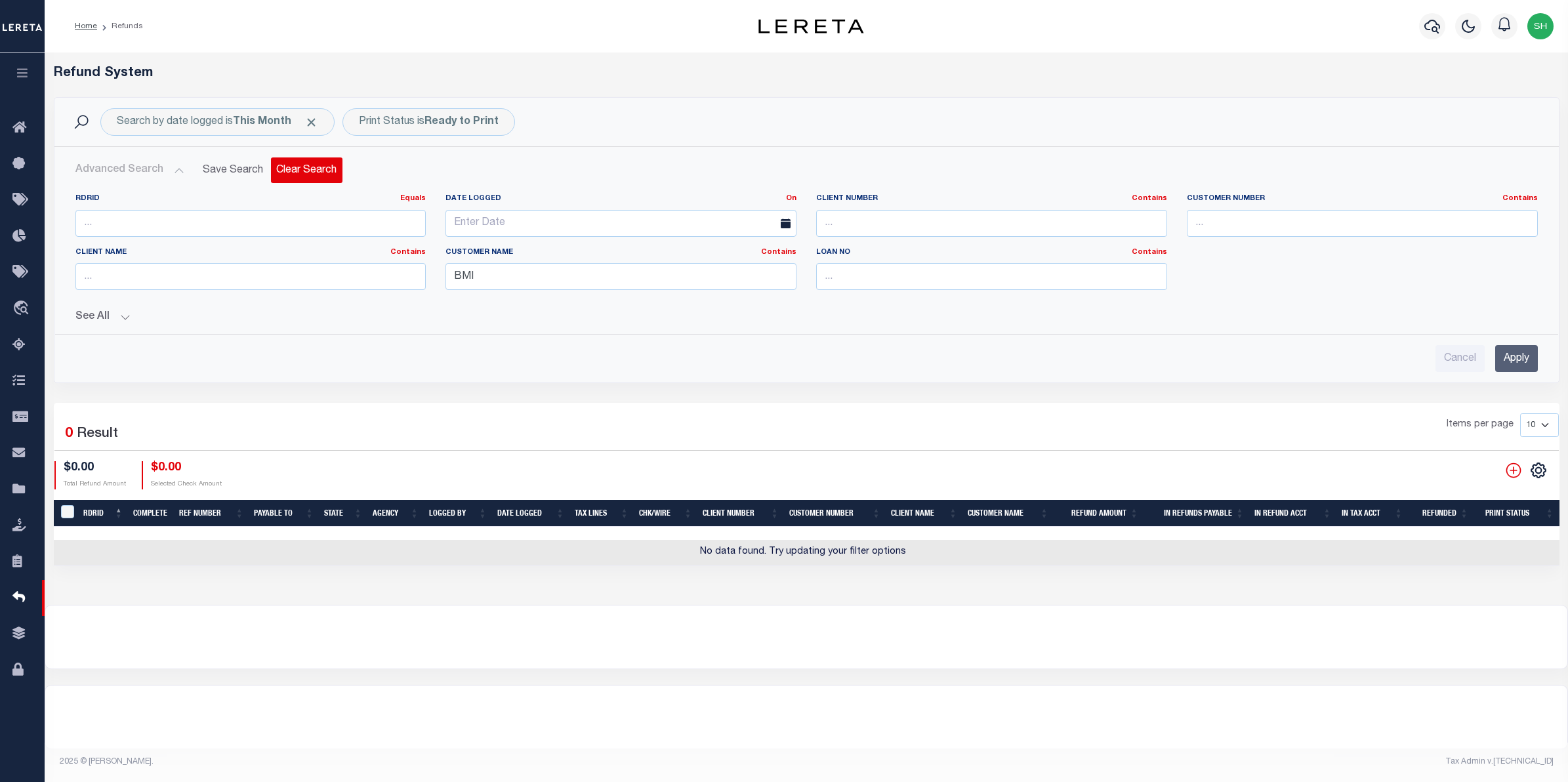
click at [300, 171] on button "Clear Search" at bounding box center [306, 170] width 71 height 26
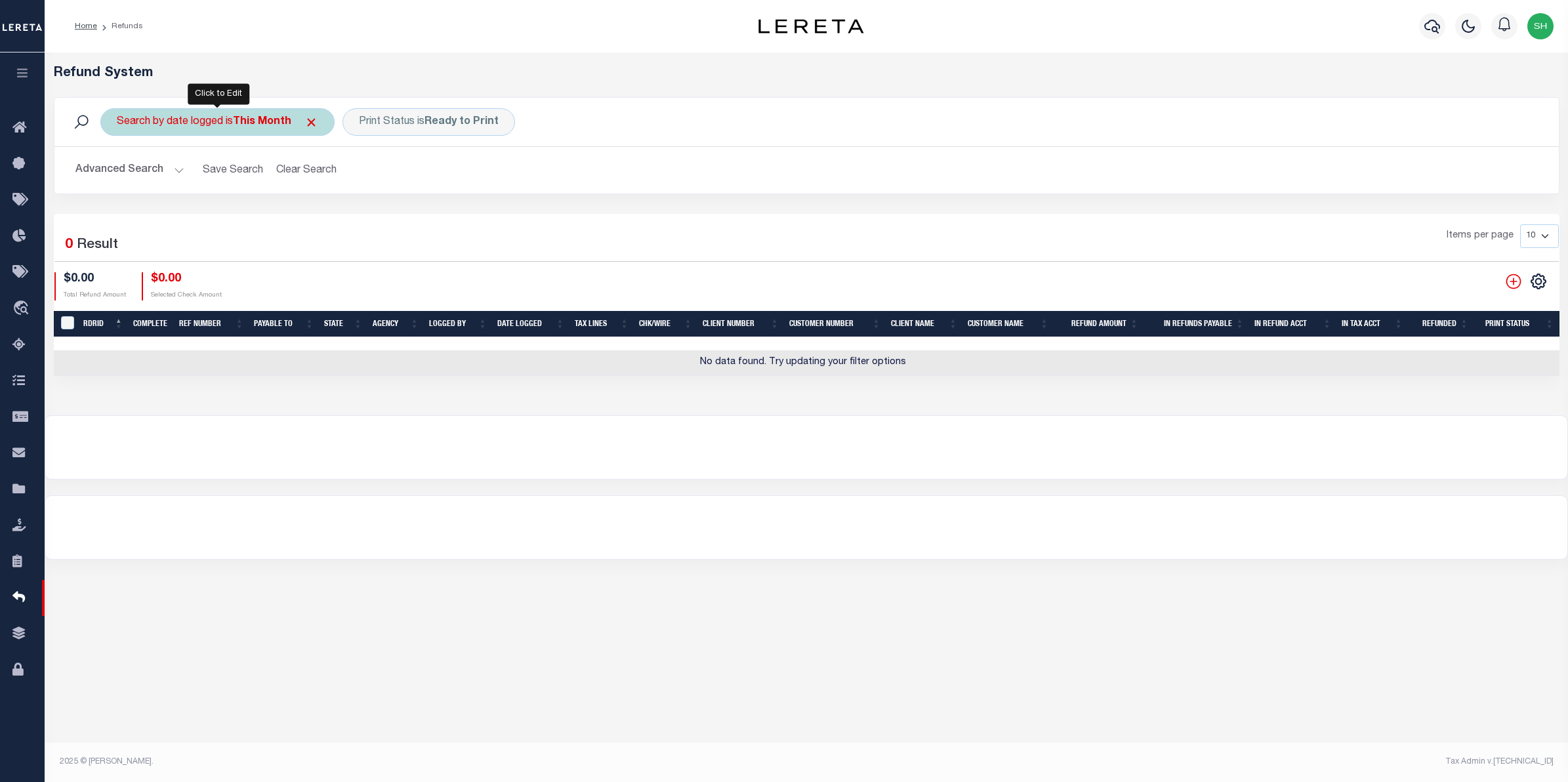
click at [277, 128] on div "Search by date logged is This Month" at bounding box center [218, 122] width 234 height 28
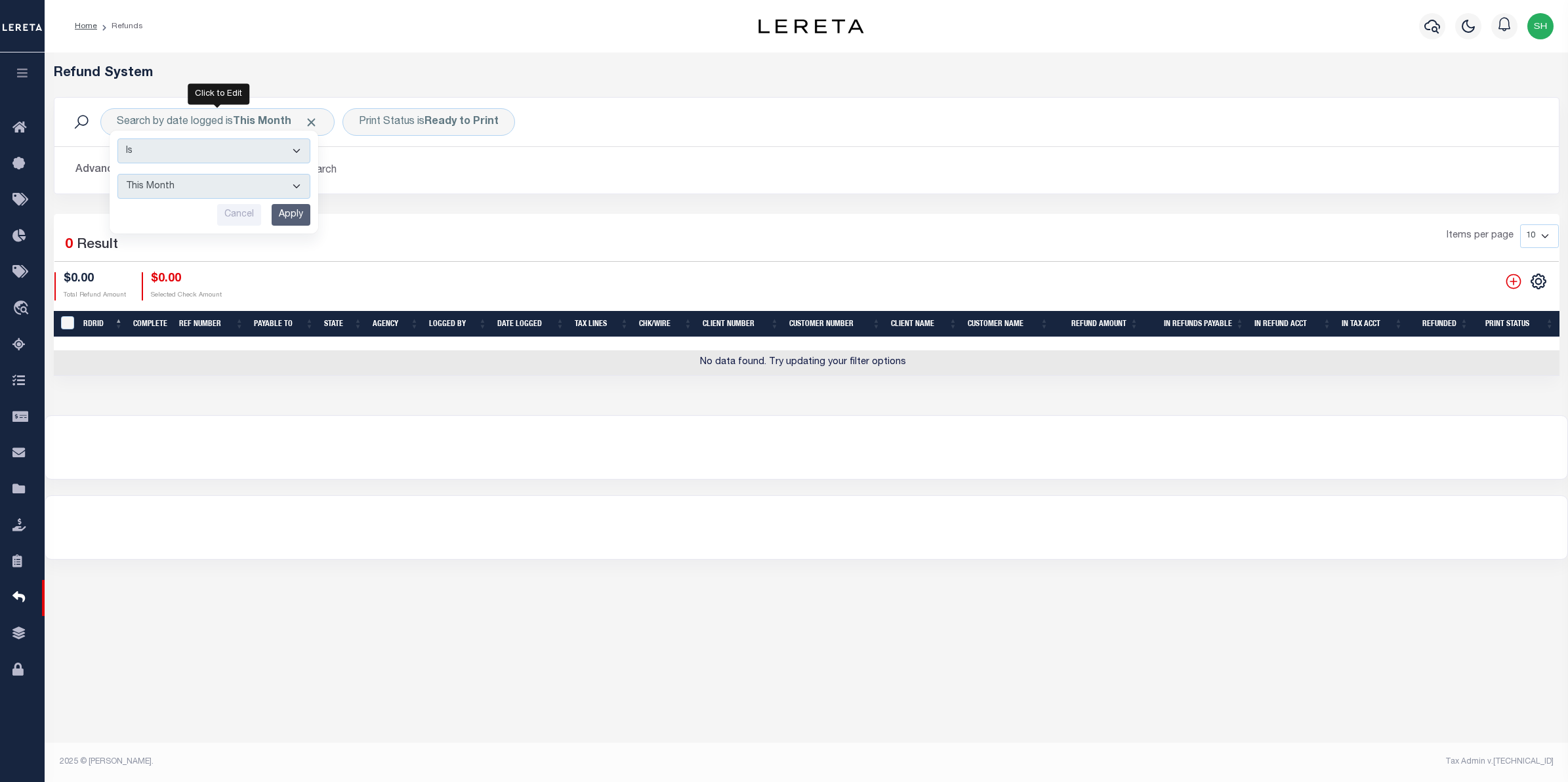
click at [490, 186] on div "Advanced Search Save Search Clear Search RDRID Equals Equals Is Not Equal To Is…" at bounding box center [806, 170] width 1504 height 46
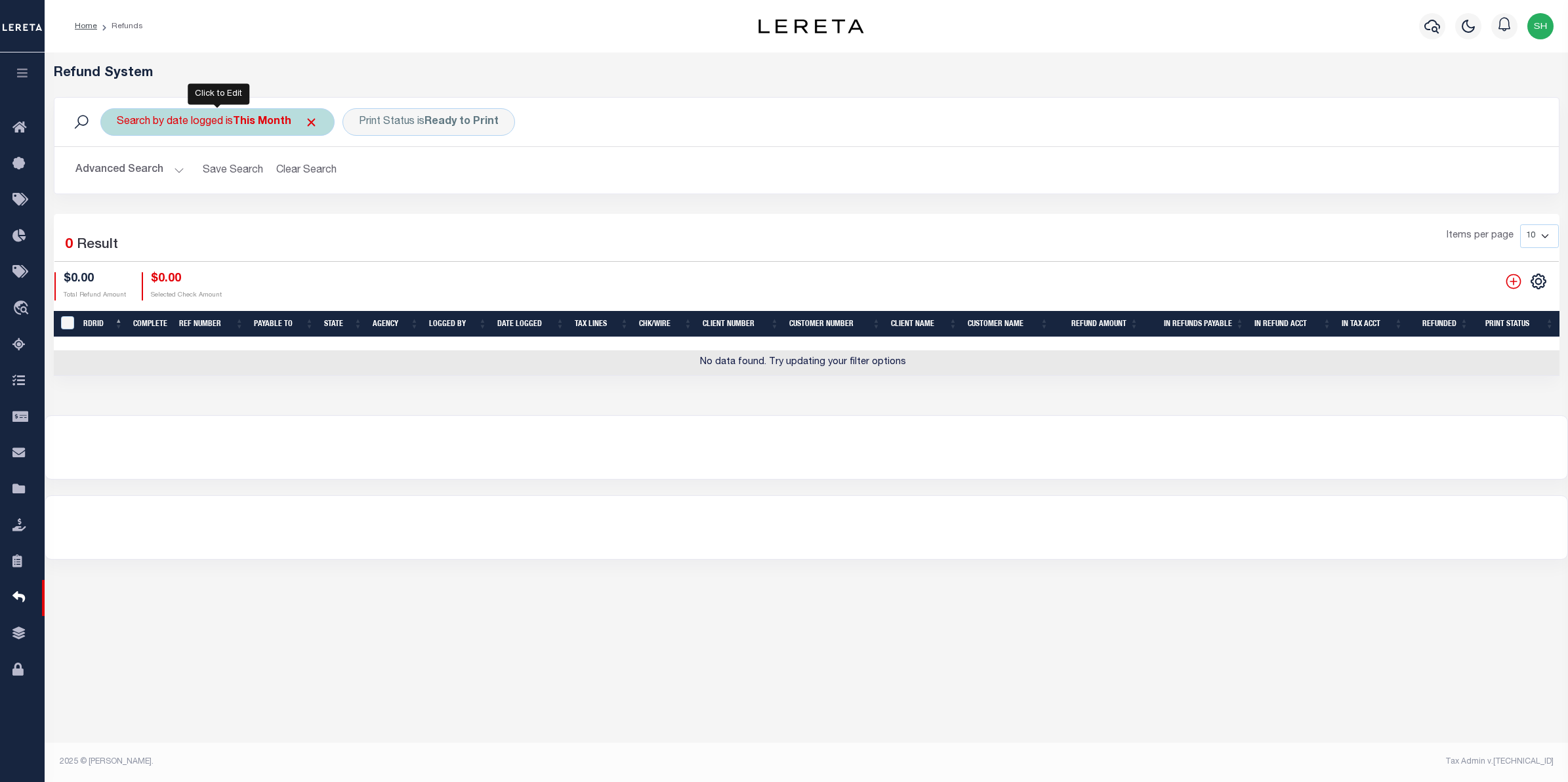
click at [283, 126] on b "This Month" at bounding box center [262, 122] width 58 height 10
click at [295, 151] on select "Is Contains" at bounding box center [214, 151] width 193 height 25
select select "c"
click at [118, 139] on select "Is Contains" at bounding box center [214, 151] width 193 height 25
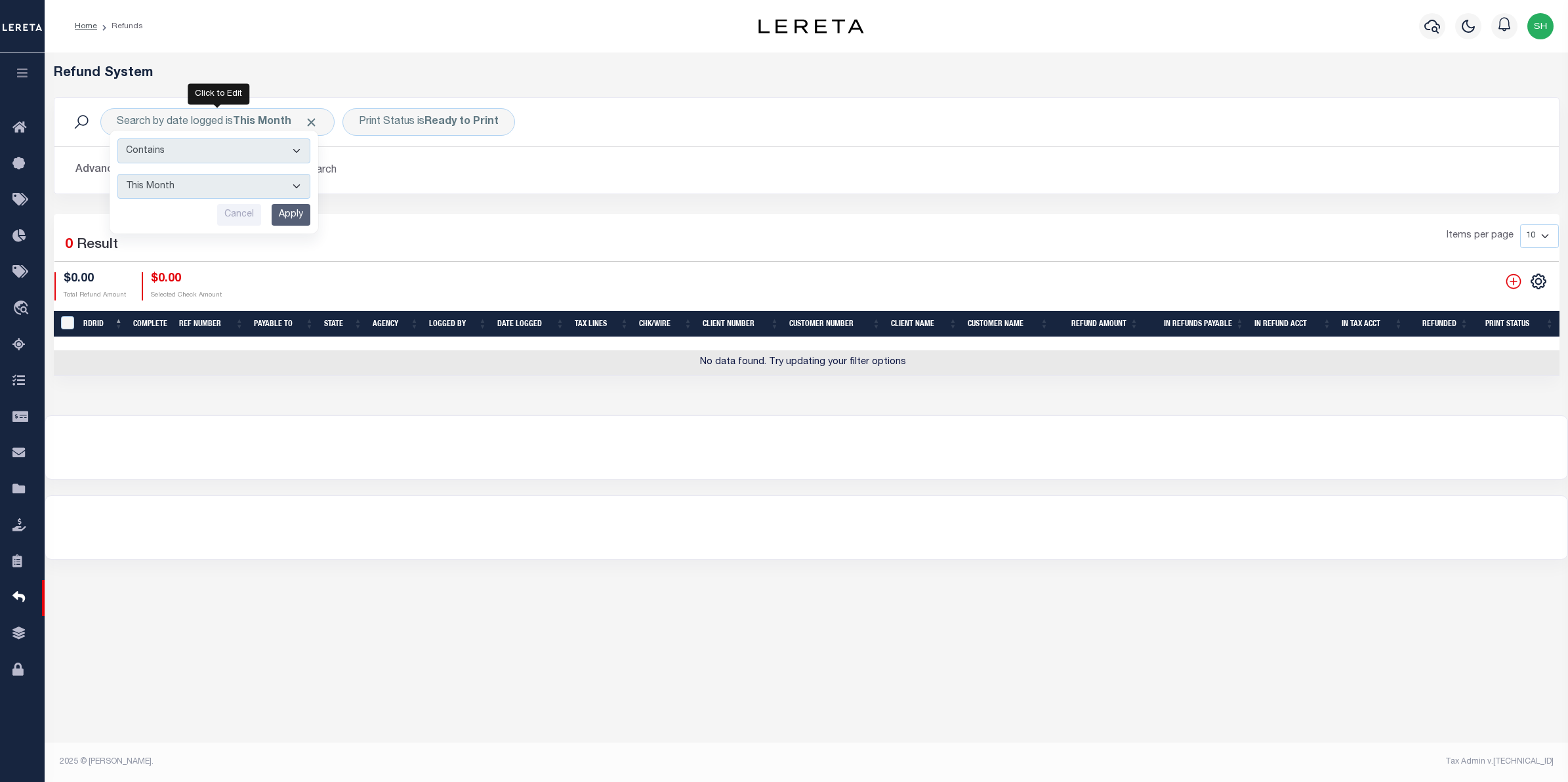
click at [300, 217] on input "Apply" at bounding box center [291, 214] width 39 height 22
click at [120, 178] on button "Advanced Search" at bounding box center [130, 170] width 109 height 26
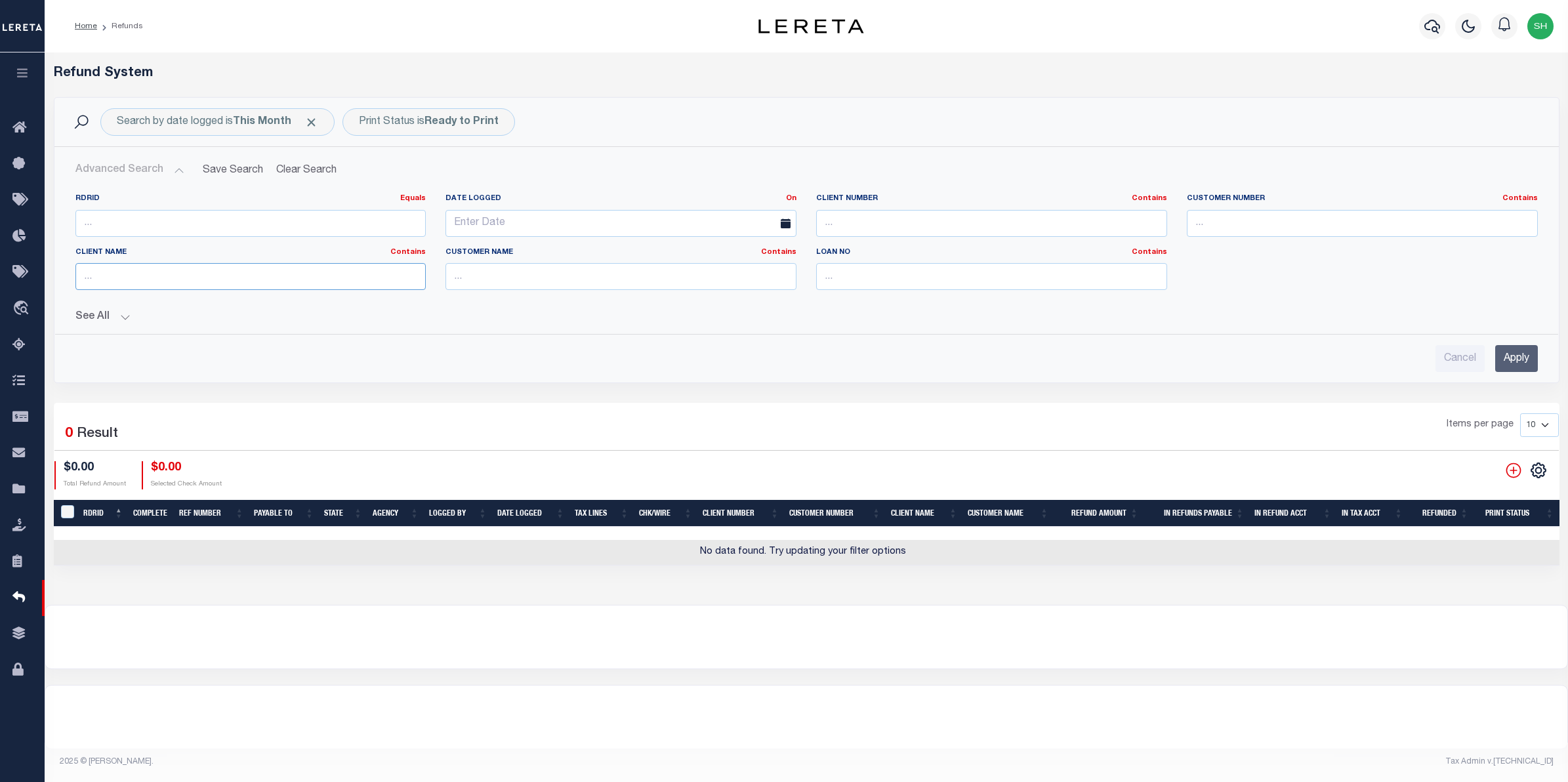
drag, startPoint x: 257, startPoint y: 273, endPoint x: 145, endPoint y: 274, distance: 112.0
click at [145, 274] on input "text" at bounding box center [251, 276] width 351 height 27
click at [1522, 355] on input "Apply" at bounding box center [1516, 358] width 43 height 27
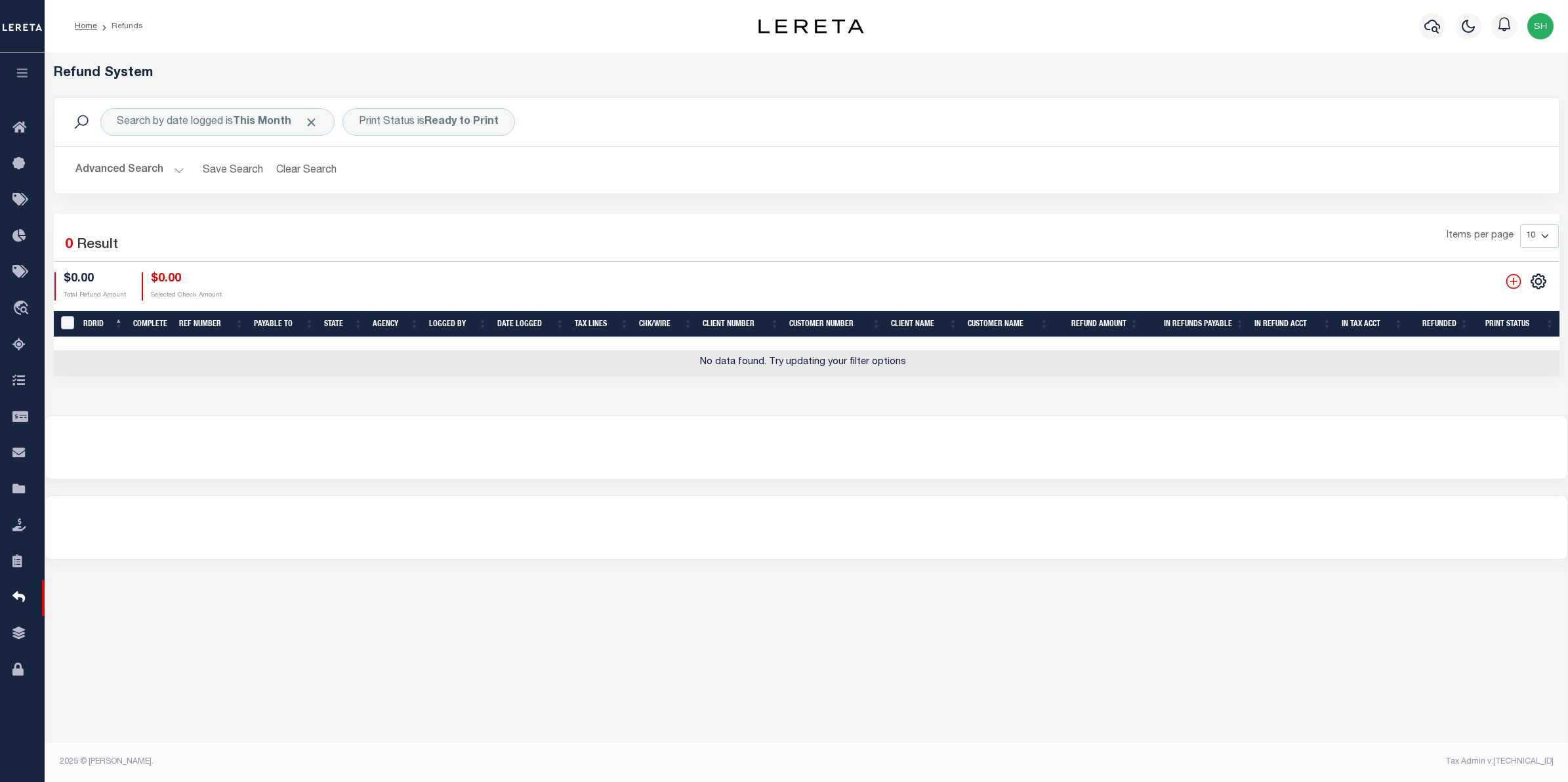
click at [158, 167] on button "Advanced Search" at bounding box center [130, 170] width 109 height 26
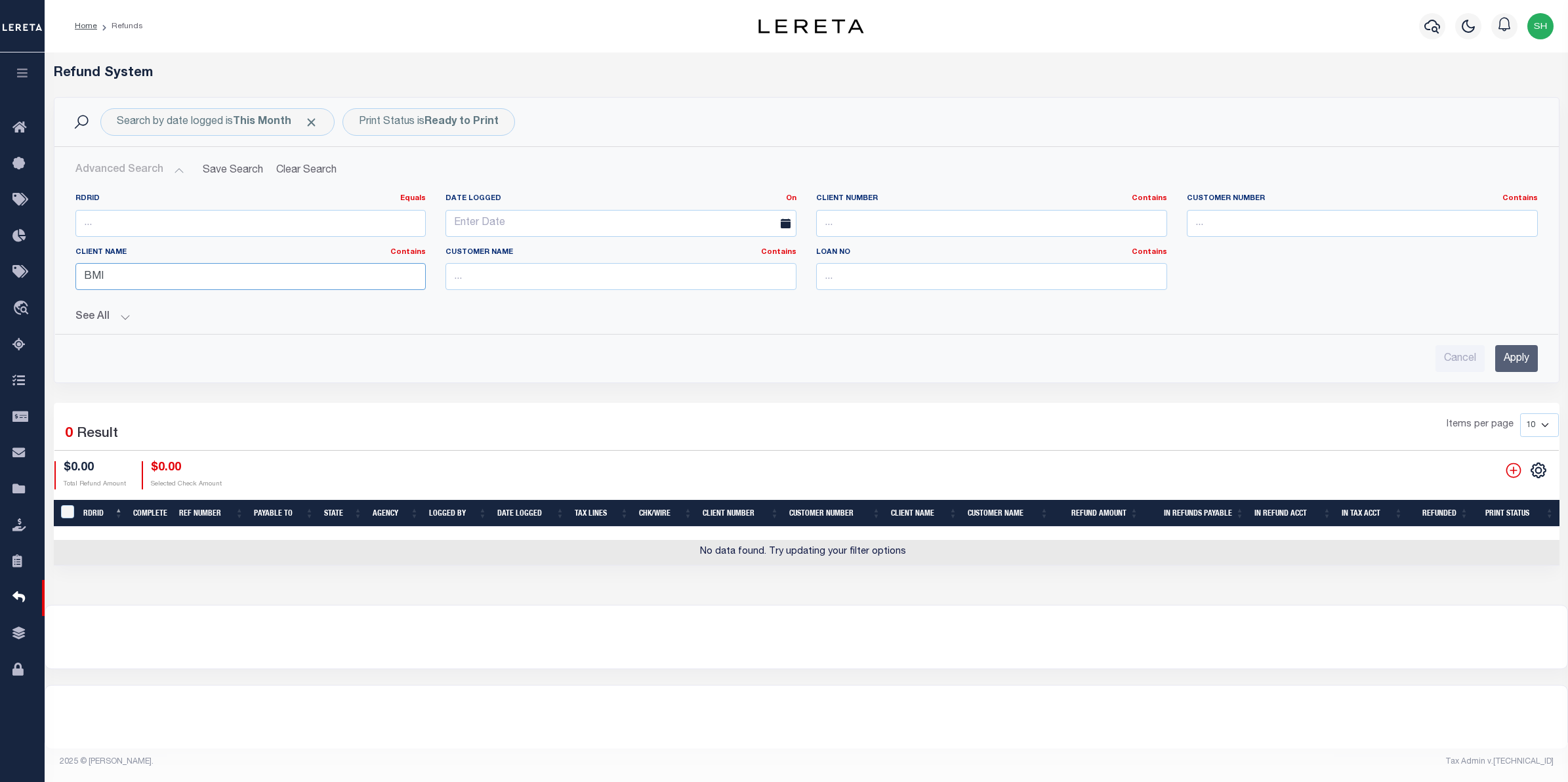
click at [169, 282] on input "BMI" at bounding box center [251, 276] width 351 height 27
type input "B"
click at [169, 282] on input "text" at bounding box center [251, 276] width 351 height 27
type input "Renovo"
click at [1513, 372] on input "Apply" at bounding box center [1516, 358] width 43 height 27
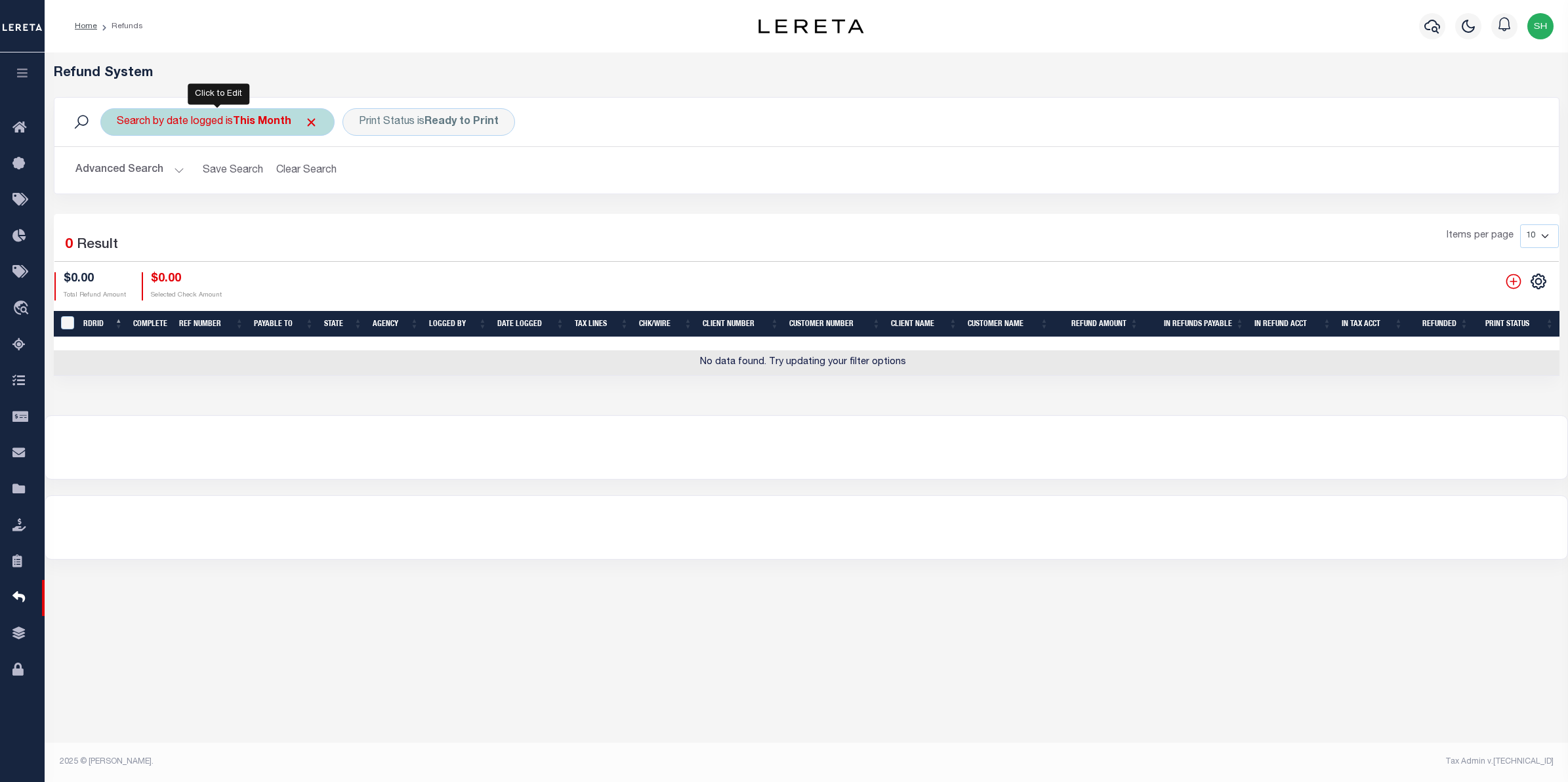
click at [283, 132] on div "Search by date logged is This Month" at bounding box center [218, 122] width 234 height 28
click at [280, 214] on input "Apply" at bounding box center [291, 214] width 39 height 22
click at [132, 169] on button "Advanced Search" at bounding box center [130, 170] width 109 height 26
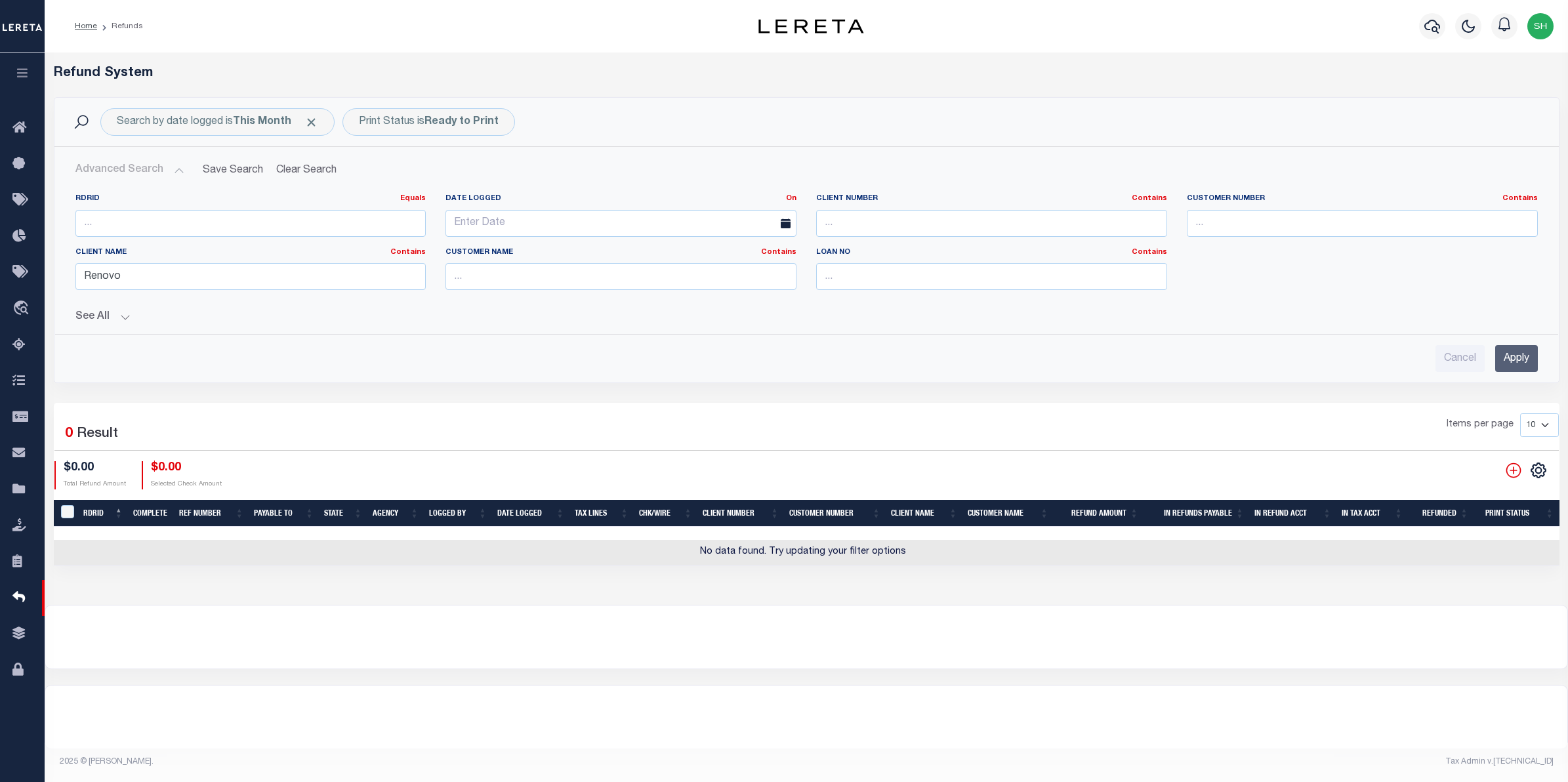
click at [1527, 360] on input "Apply" at bounding box center [1516, 358] width 43 height 27
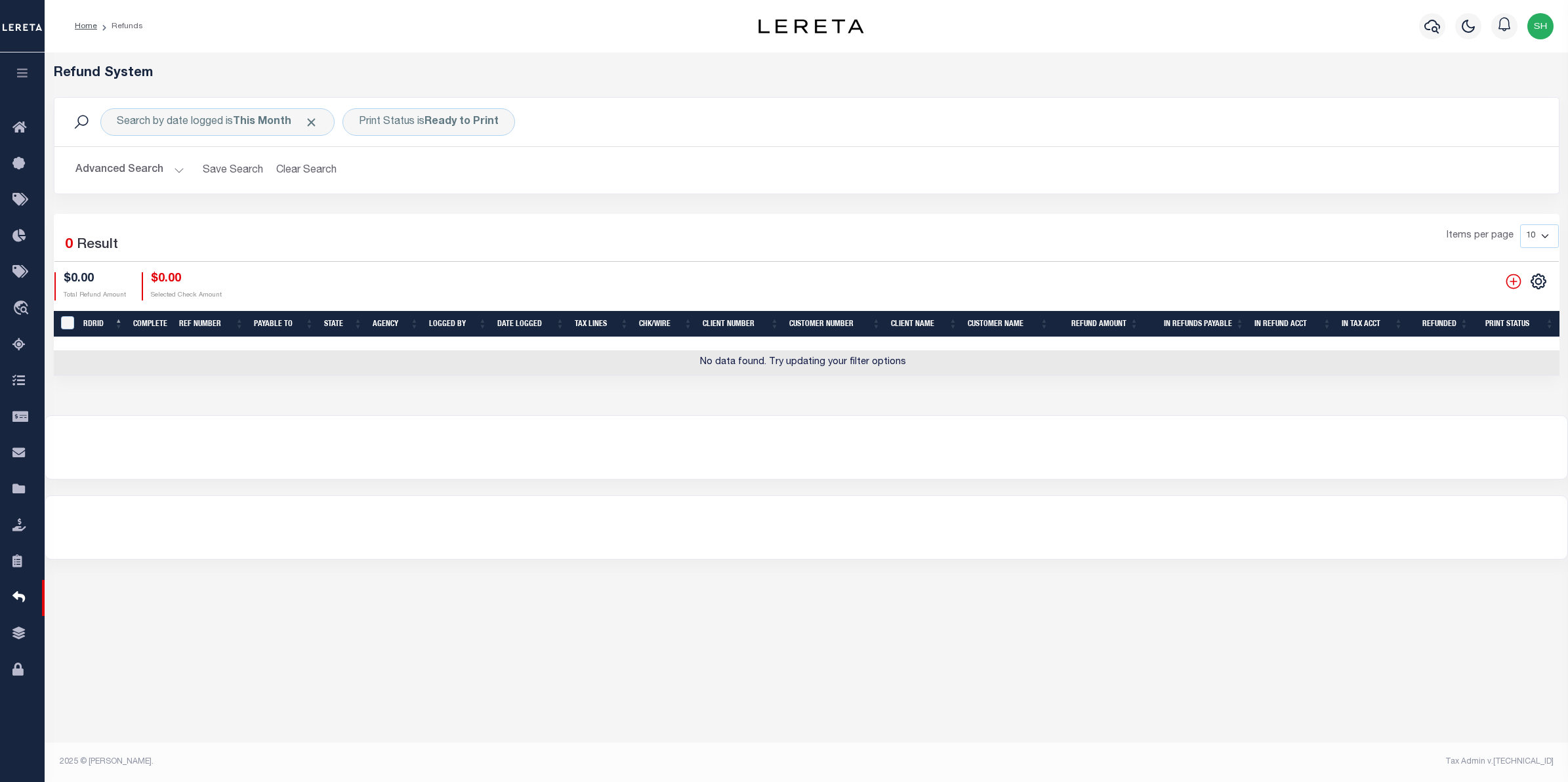
click at [142, 172] on button "Advanced Search" at bounding box center [130, 170] width 109 height 26
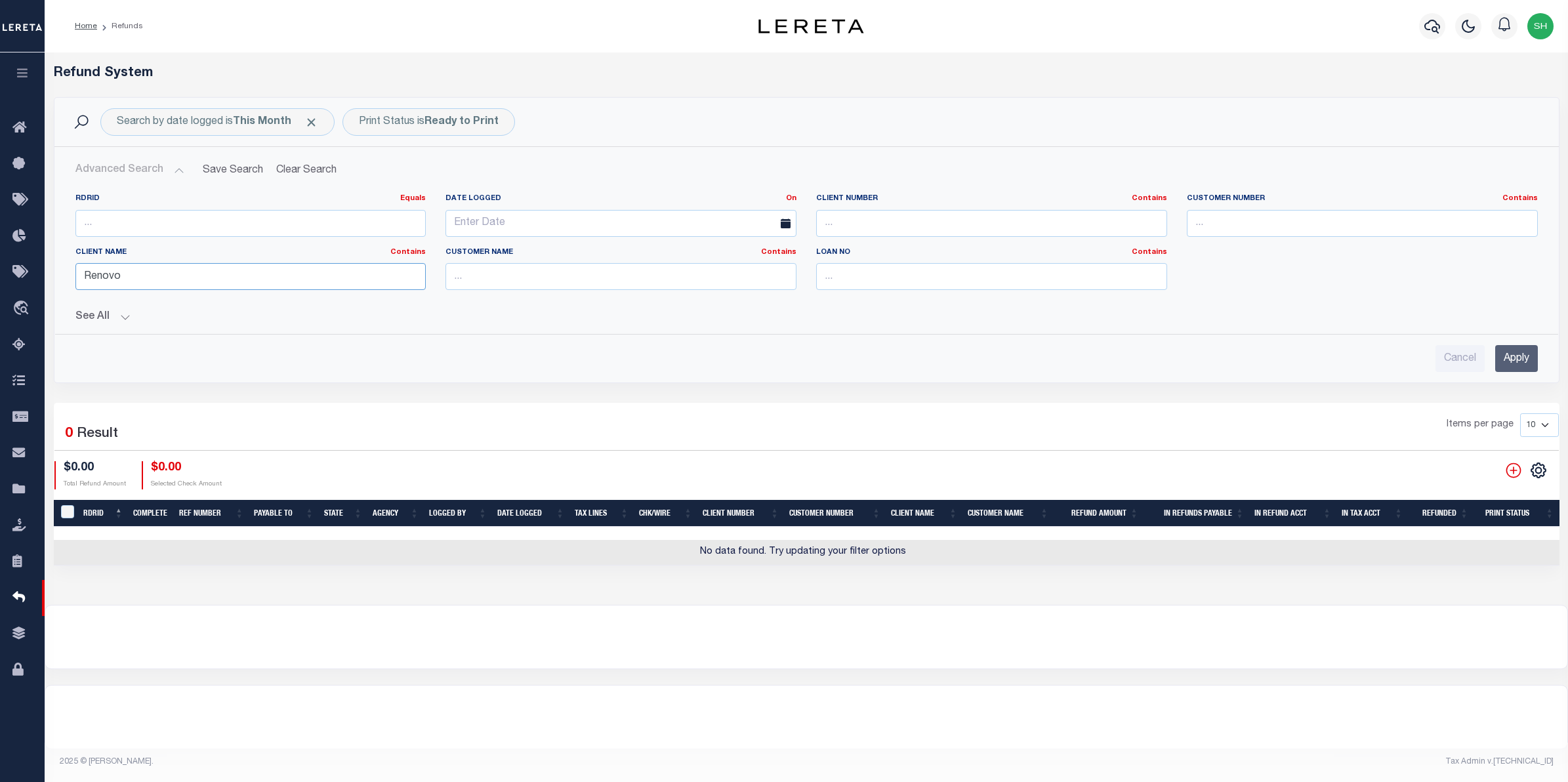
drag, startPoint x: 325, startPoint y: 279, endPoint x: -55, endPoint y: 224, distance: 384.0
click at [0, 224] on html "Home Refunds" at bounding box center [784, 391] width 1568 height 782
